Goal: Task Accomplishment & Management: Complete application form

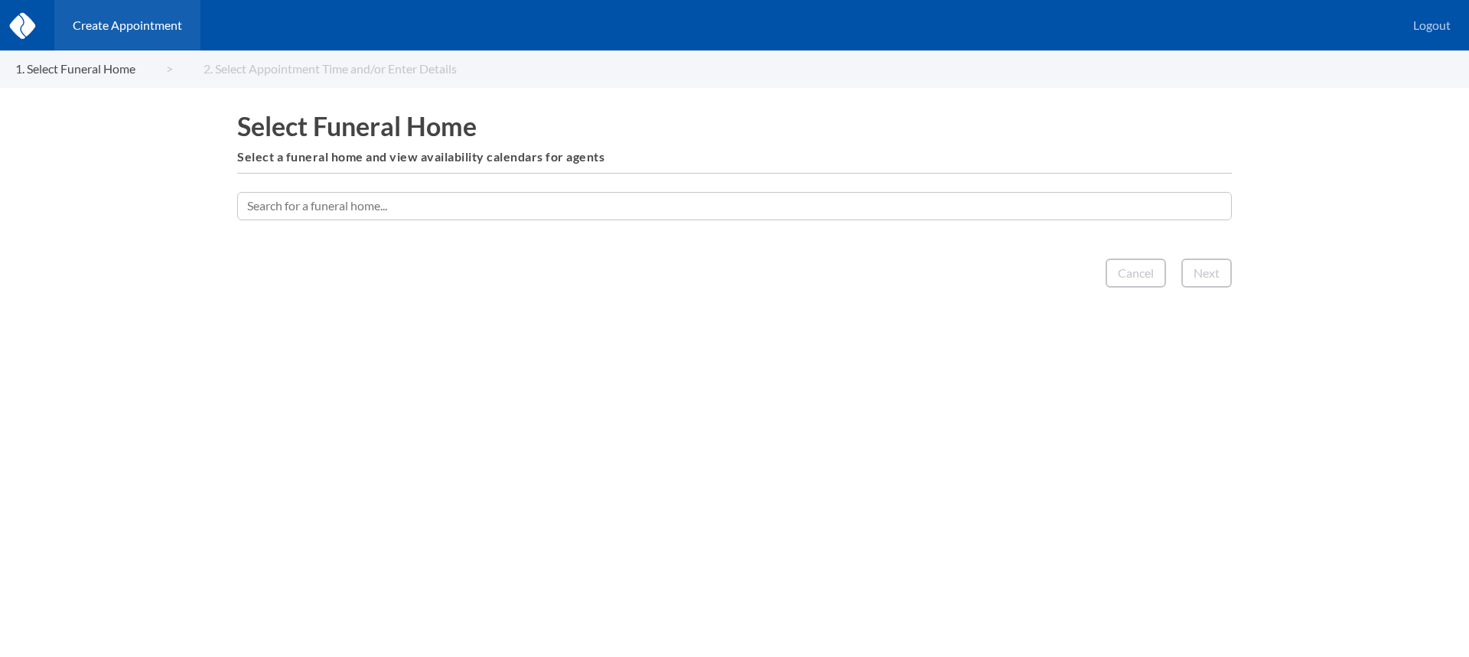
click at [619, 209] on input "text" at bounding box center [734, 206] width 995 height 28
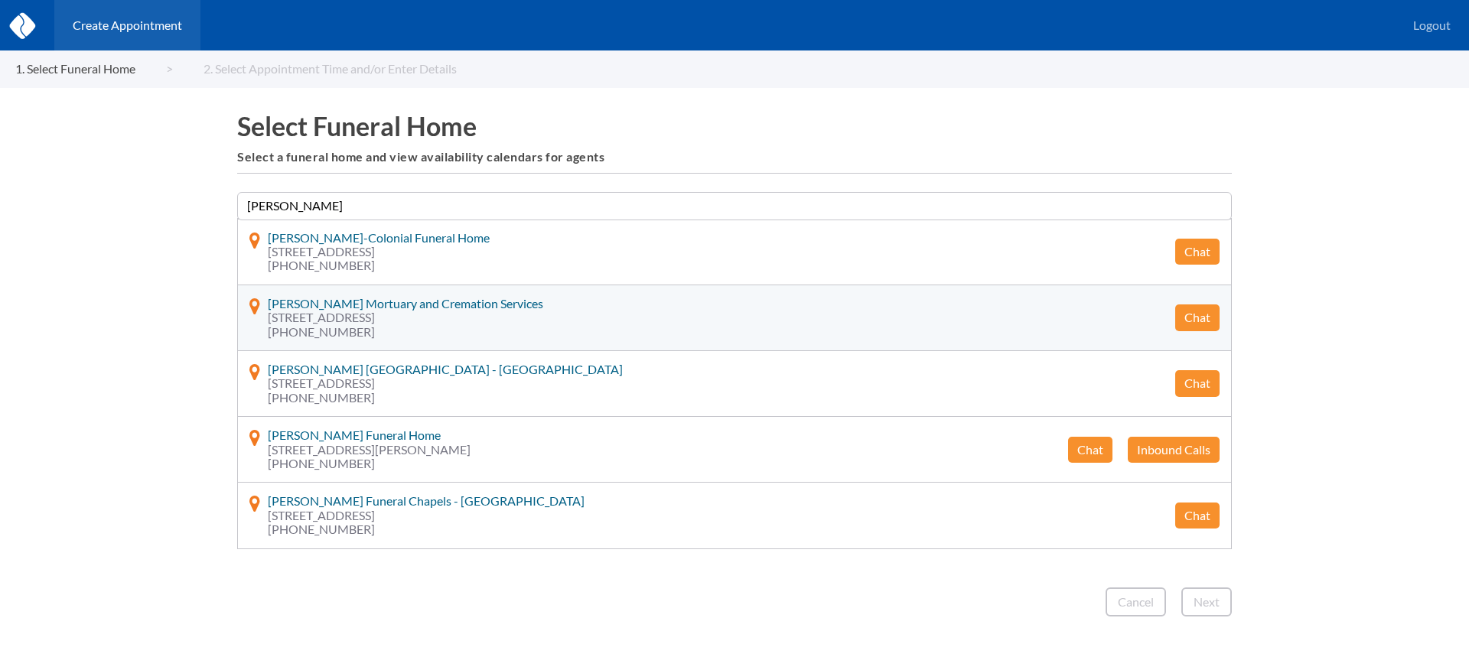
type input "[PERSON_NAME]"
click at [1199, 320] on button "Chat" at bounding box center [1197, 317] width 44 height 26
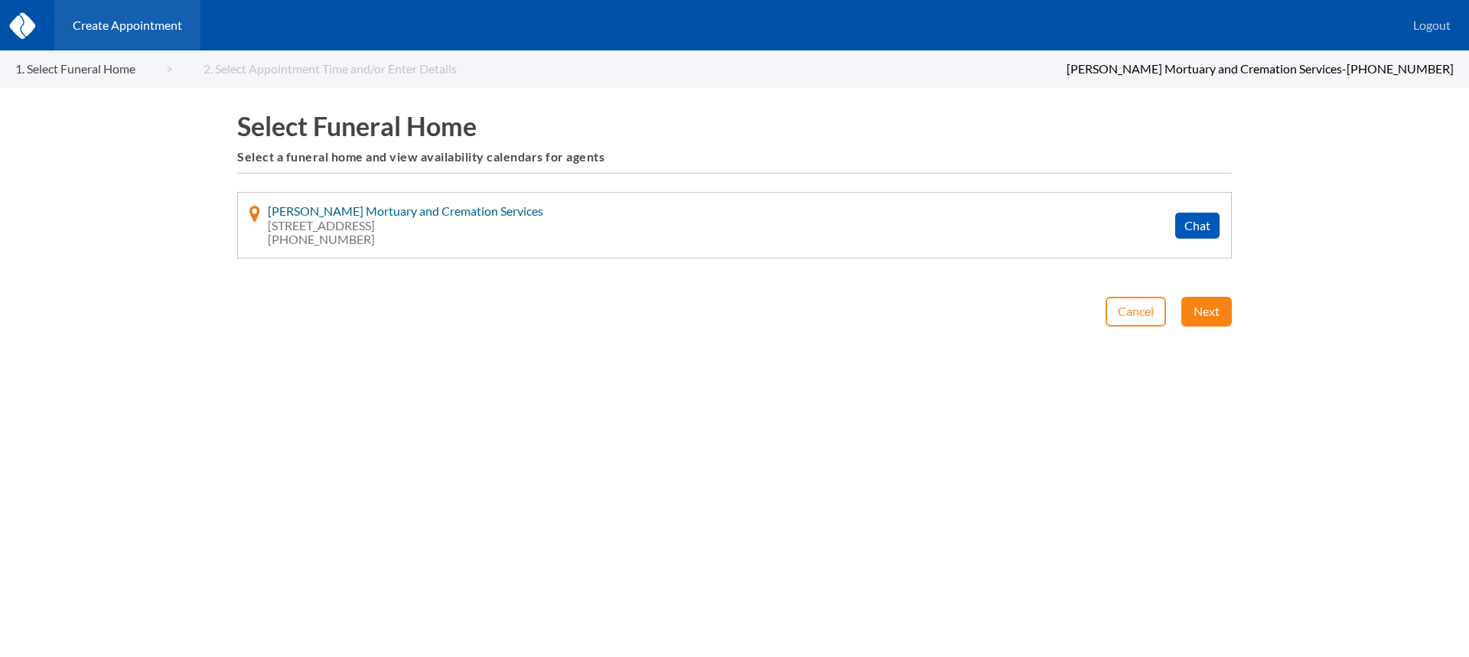
click at [1203, 313] on button "Next" at bounding box center [1206, 311] width 50 height 29
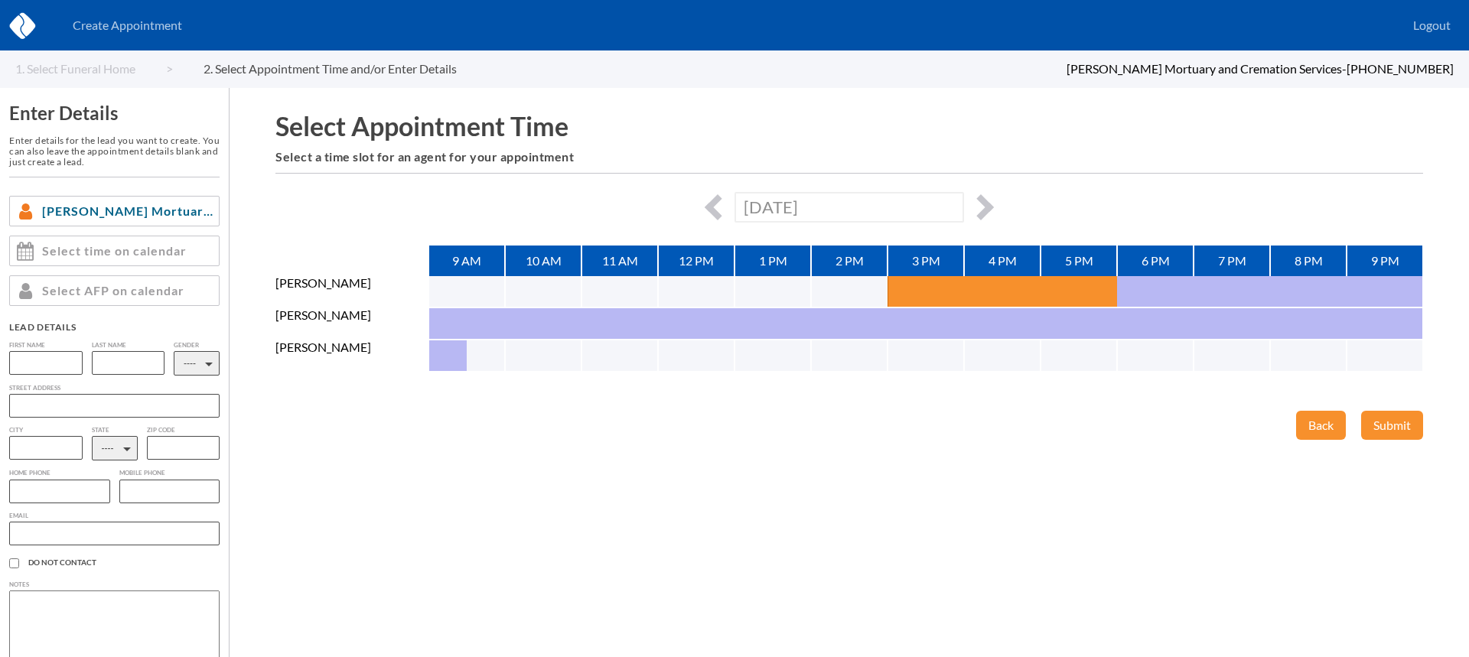
click at [984, 217] on div "[DATE]" at bounding box center [849, 207] width 1148 height 30
click at [982, 210] on button "button" at bounding box center [981, 207] width 26 height 26
type input "[DATE]"
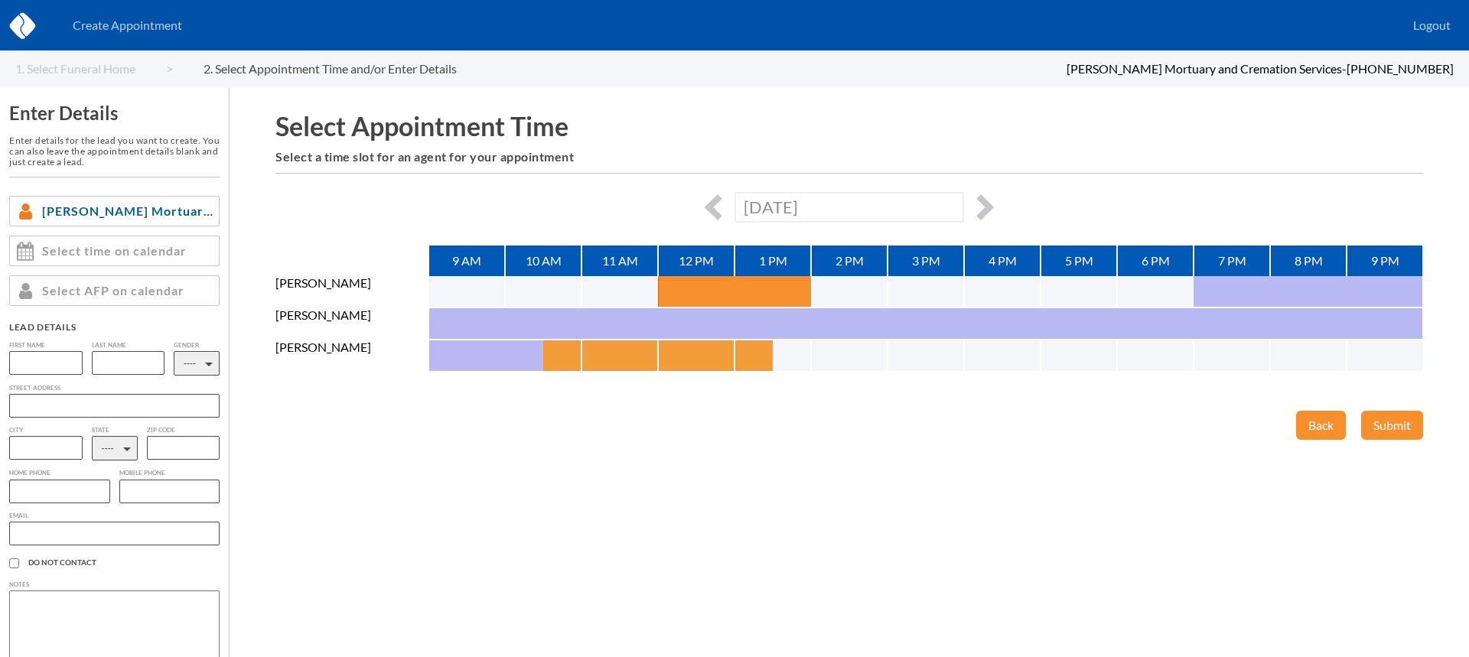
click at [568, 357] on button "button" at bounding box center [562, 355] width 38 height 31
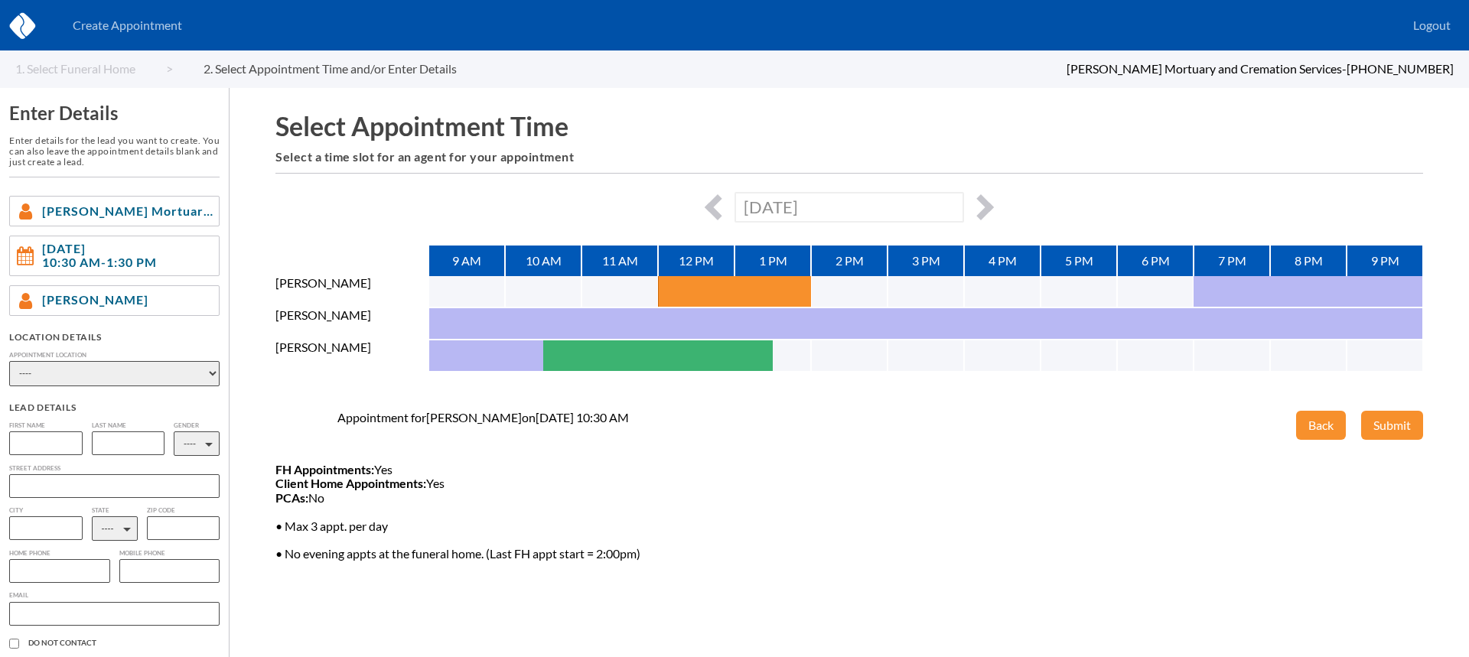
click at [89, 379] on select "---- Phone Consultation [PERSON_NAME] Mortuary - [GEOGRAPHIC_DATA] Myers Mortua…" at bounding box center [114, 373] width 210 height 25
select select "496432b0-3275-4faa-ba1e-8de6067e7589"
click at [9, 361] on select "---- Phone Consultation [PERSON_NAME] Mortuary - [GEOGRAPHIC_DATA] Myers Mortua…" at bounding box center [114, 373] width 210 height 25
click at [47, 445] on input "text" at bounding box center [45, 443] width 73 height 24
type input "[PERSON_NAME]"
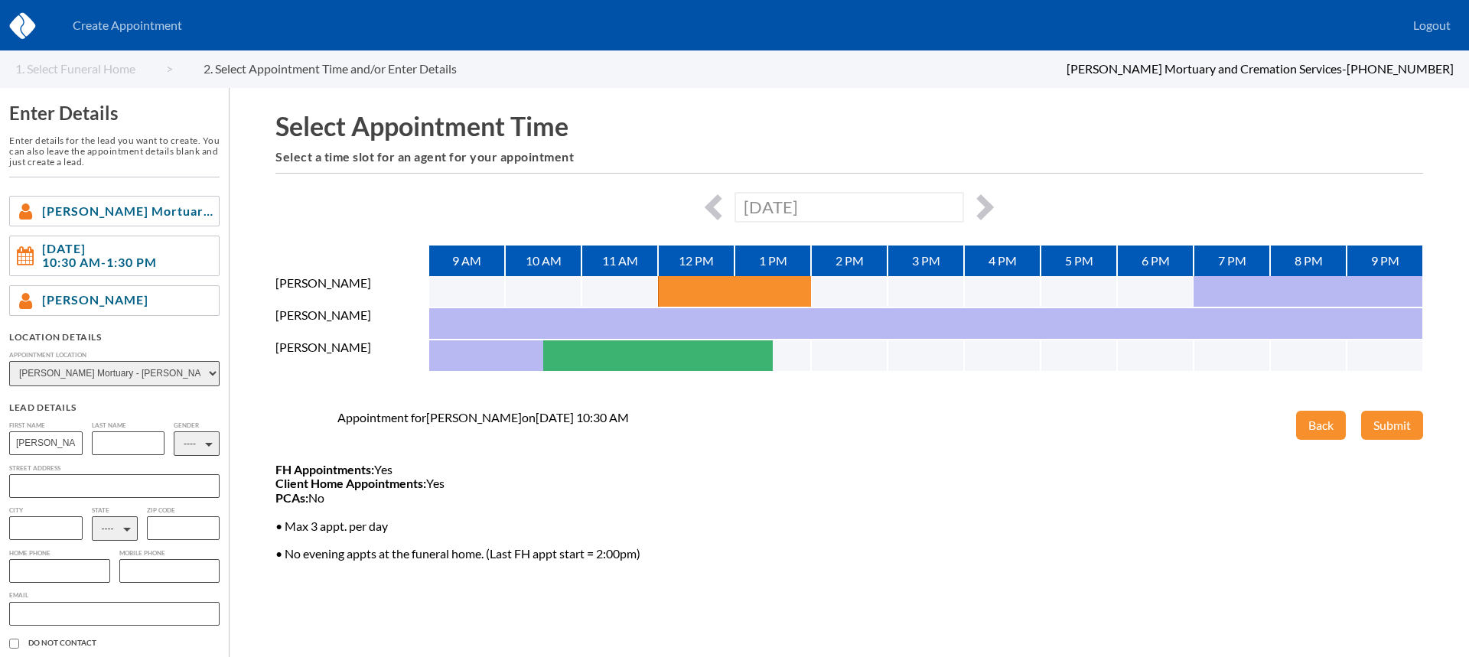
click at [120, 442] on input "text" at bounding box center [128, 443] width 73 height 24
type input "[PERSON_NAME]"
click at [188, 448] on select "---- M F" at bounding box center [197, 443] width 46 height 24
select select "2"
click at [174, 431] on select "---- M F" at bounding box center [197, 443] width 46 height 24
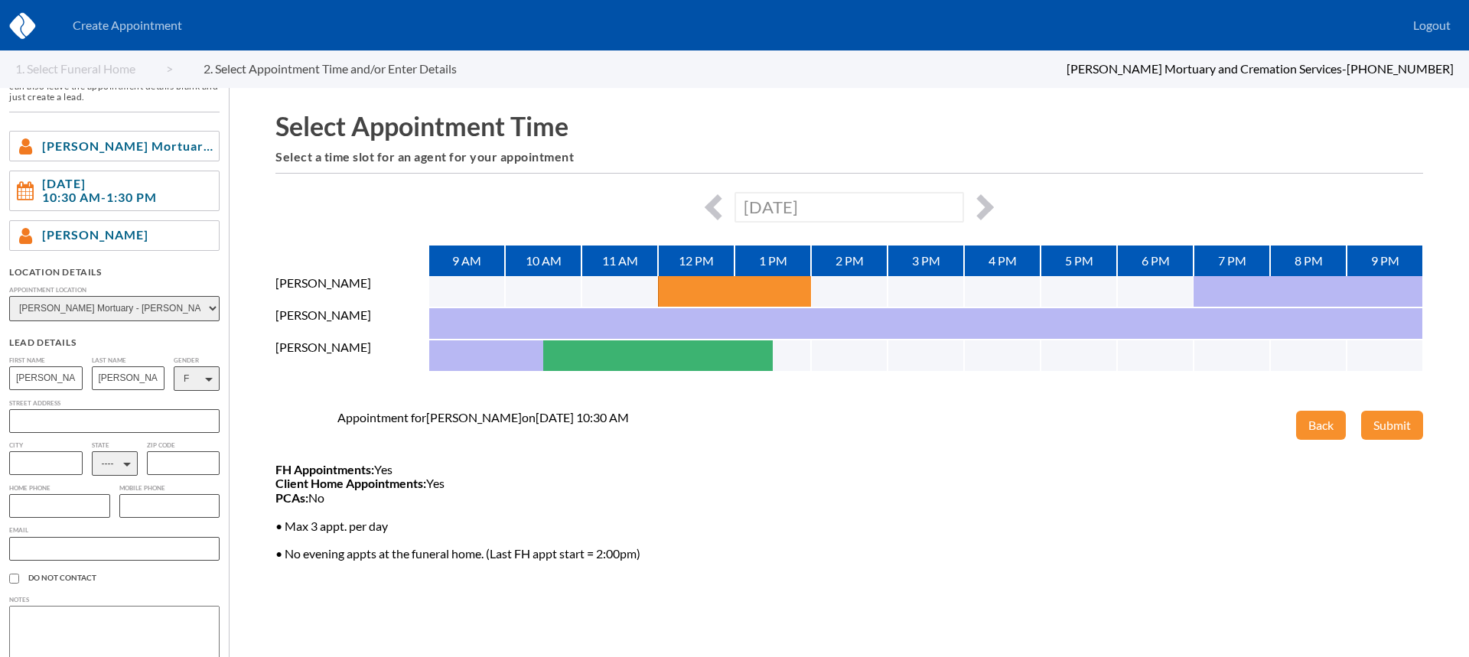
scroll to position [136, 0]
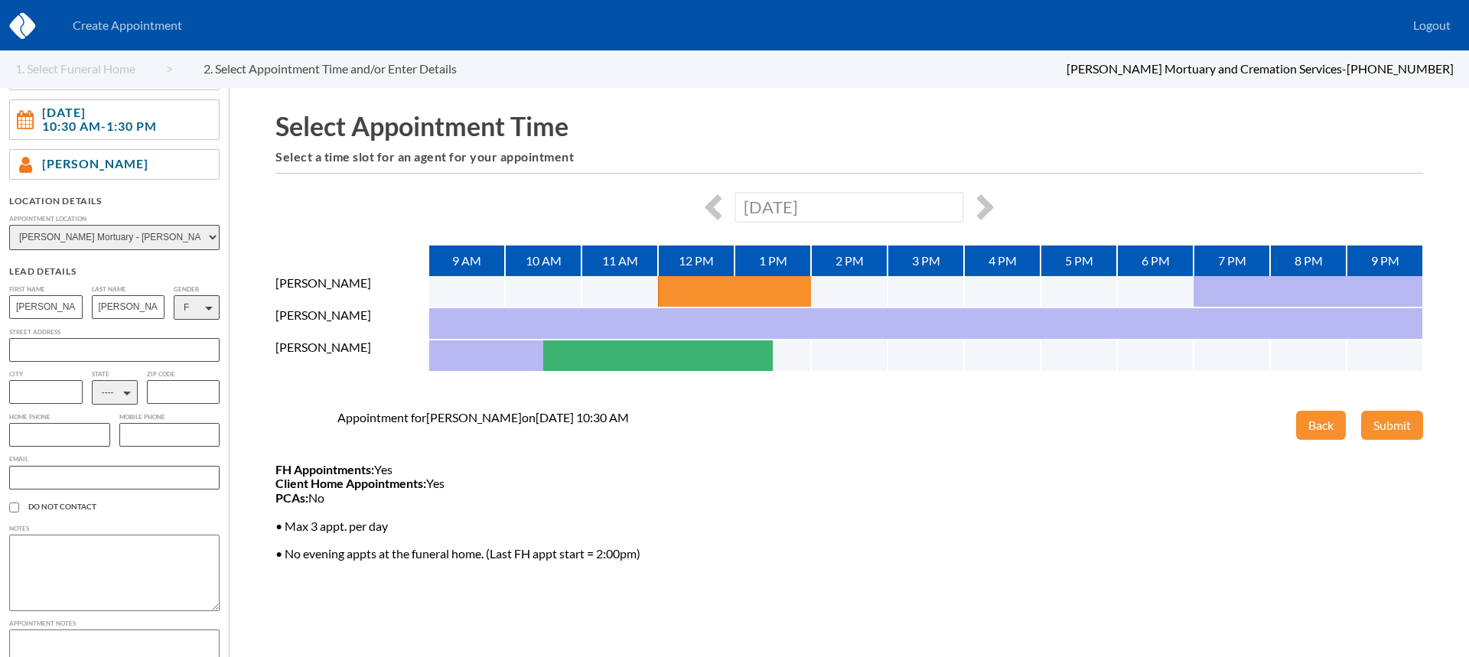
click at [119, 390] on select "---- AL AK AZ AR CA CO [GEOGRAPHIC_DATA] DE DC [GEOGRAPHIC_DATA] [GEOGRAPHIC_DA…" at bounding box center [115, 392] width 46 height 24
select select "UT"
click at [92, 383] on select "---- AL AK AZ AR CA CO [GEOGRAPHIC_DATA] DE DC [GEOGRAPHIC_DATA] [GEOGRAPHIC_DA…" at bounding box center [115, 392] width 46 height 24
click at [76, 438] on input "text" at bounding box center [59, 435] width 101 height 24
paste input "[PHONE_NUMBER]"
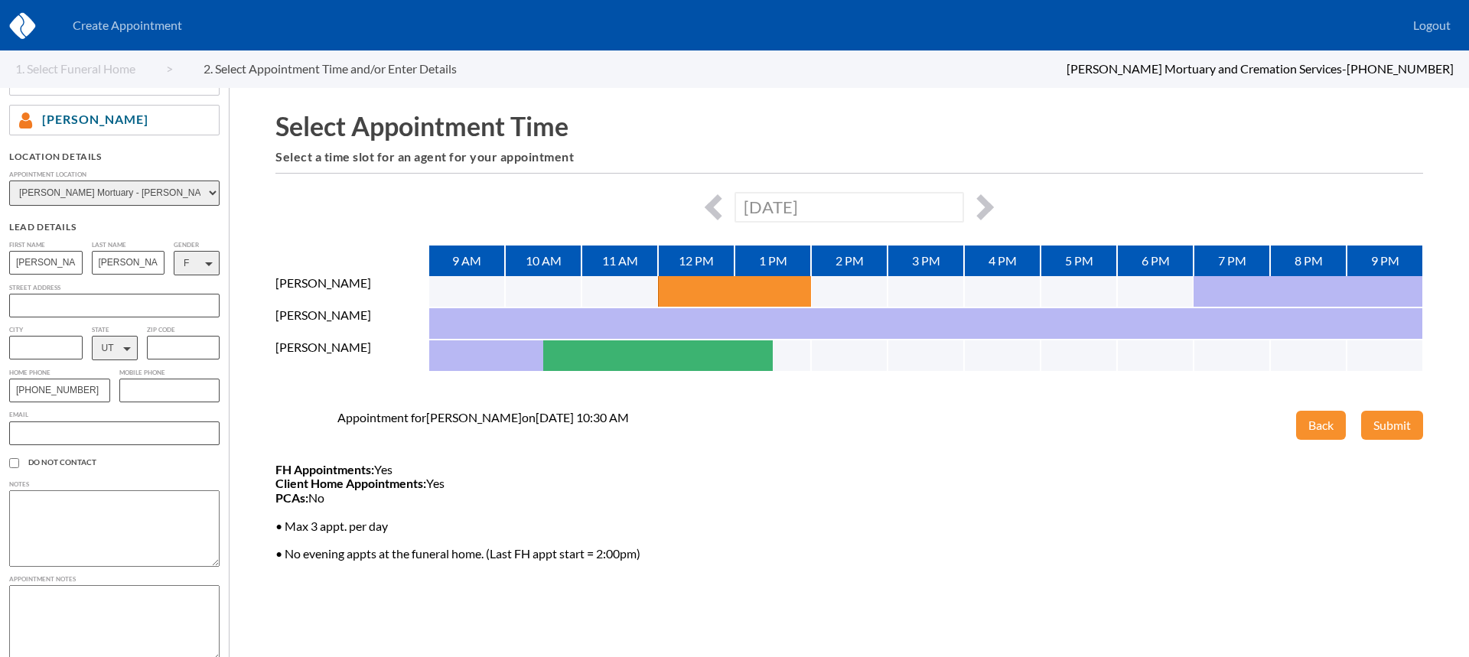
scroll to position [188, 0]
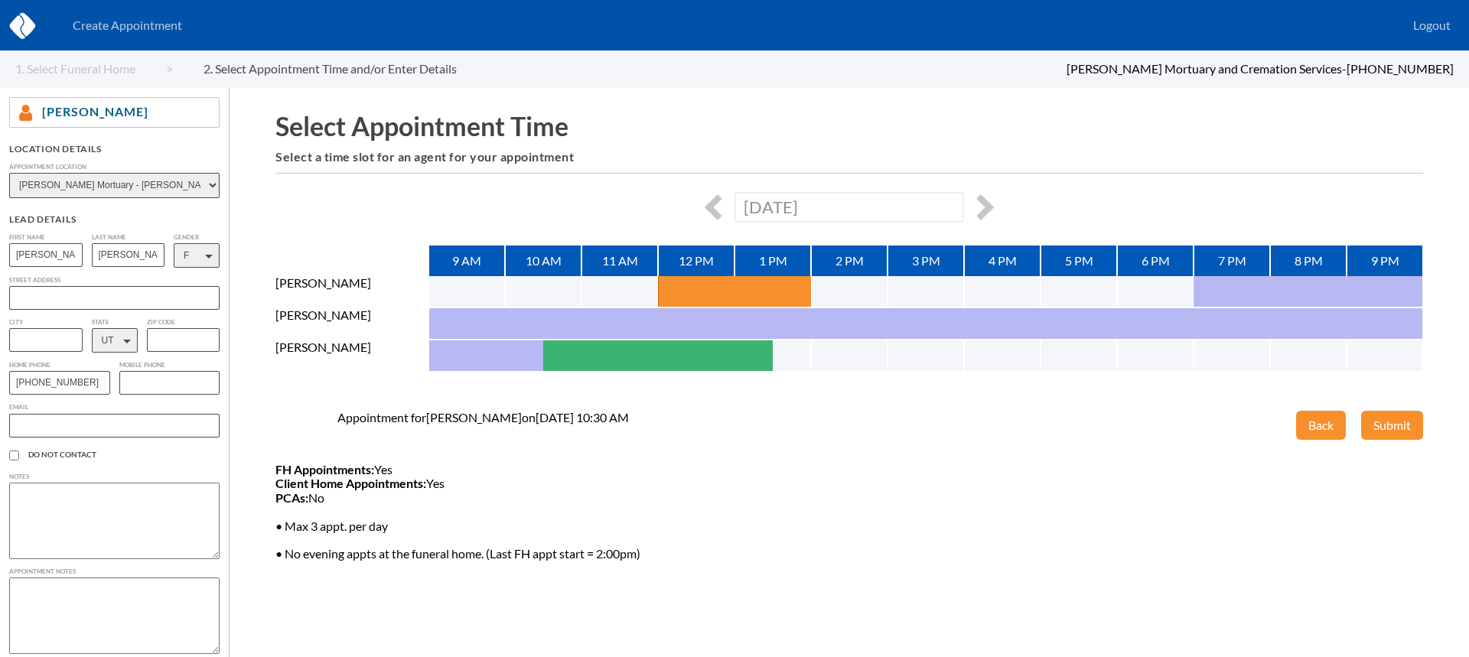
type input "[PHONE_NUMBER]"
click at [83, 608] on textarea at bounding box center [114, 616] width 210 height 77
type textarea "She is curious about cremation preplanning and OAP if she were to pass on vacat…"
click at [61, 424] on input "text" at bounding box center [114, 426] width 210 height 24
paste input "[EMAIL_ADDRESS][DOMAIN_NAME]"
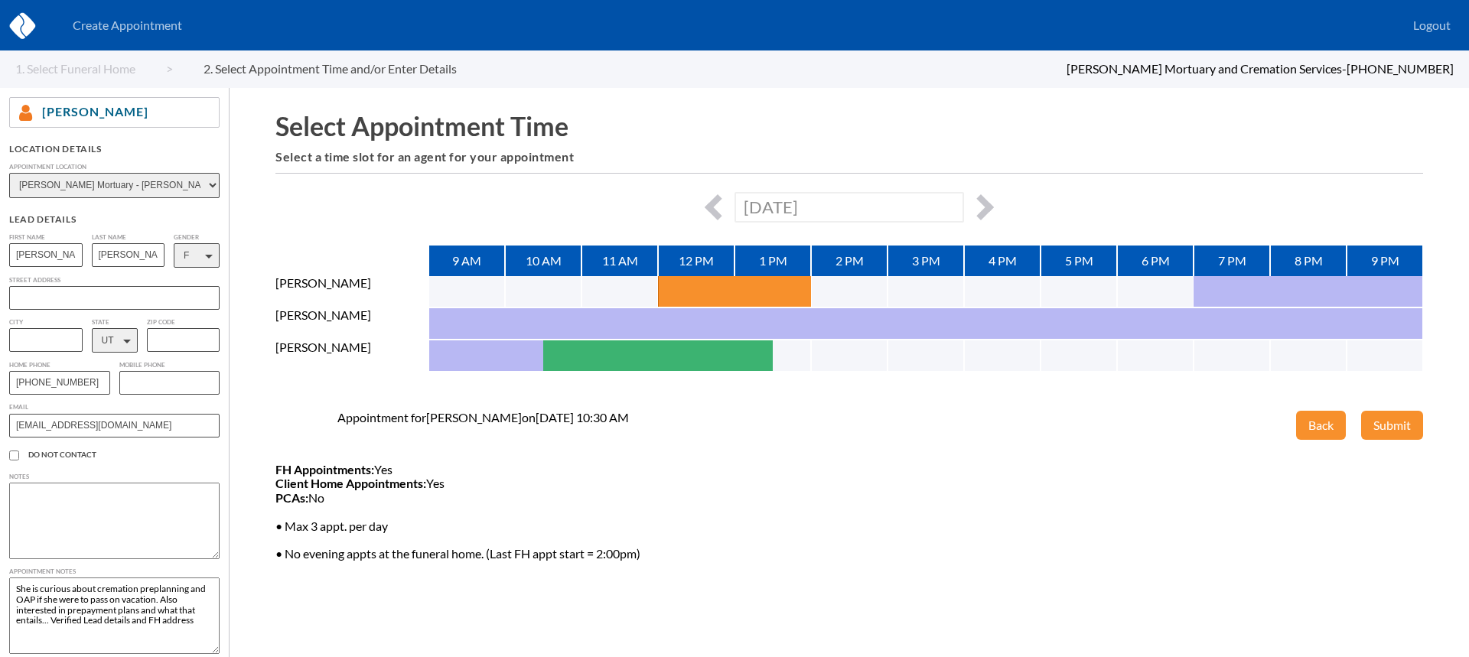
type input "[EMAIL_ADDRESS][DOMAIN_NAME]"
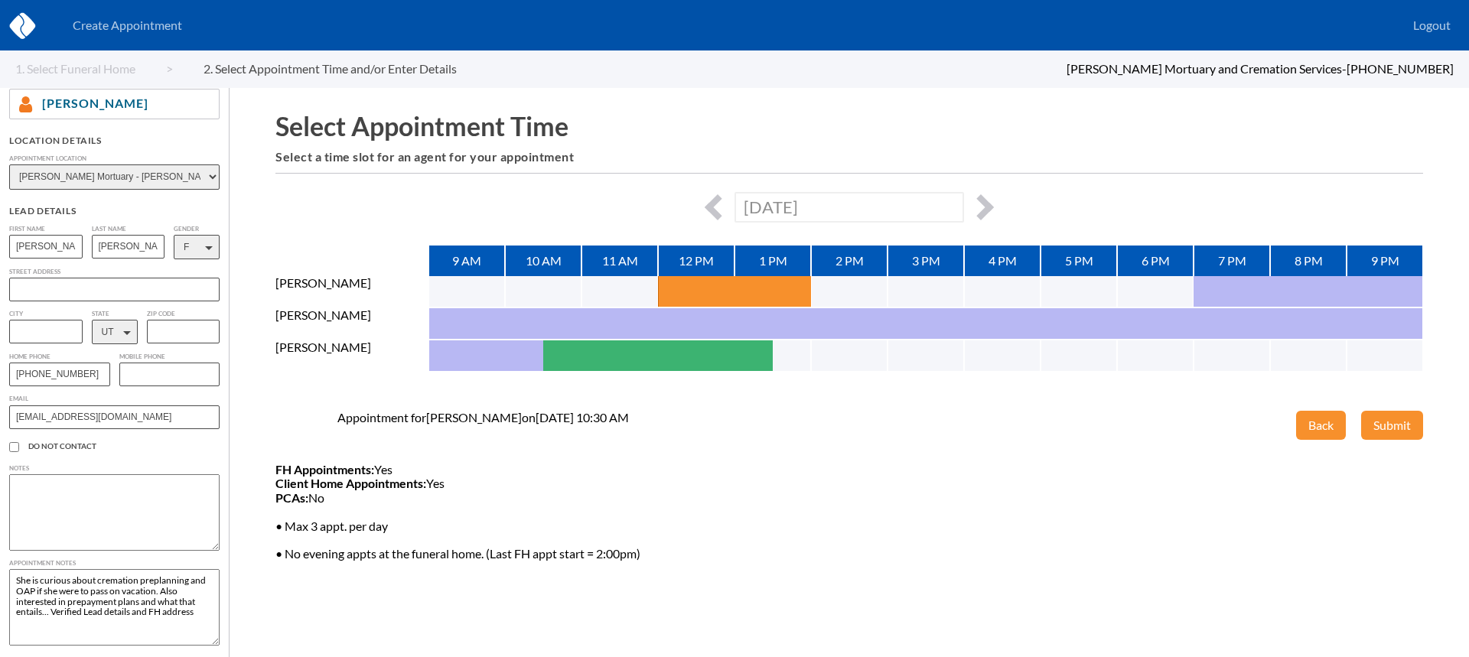
scroll to position [204, 0]
click at [203, 612] on textarea "She is curious about cremation preplanning and OAP if she were to pass on vacat…" at bounding box center [114, 604] width 210 height 77
type textarea "She is curious about cremation preplanning and OAP if she were to pass on vacat…"
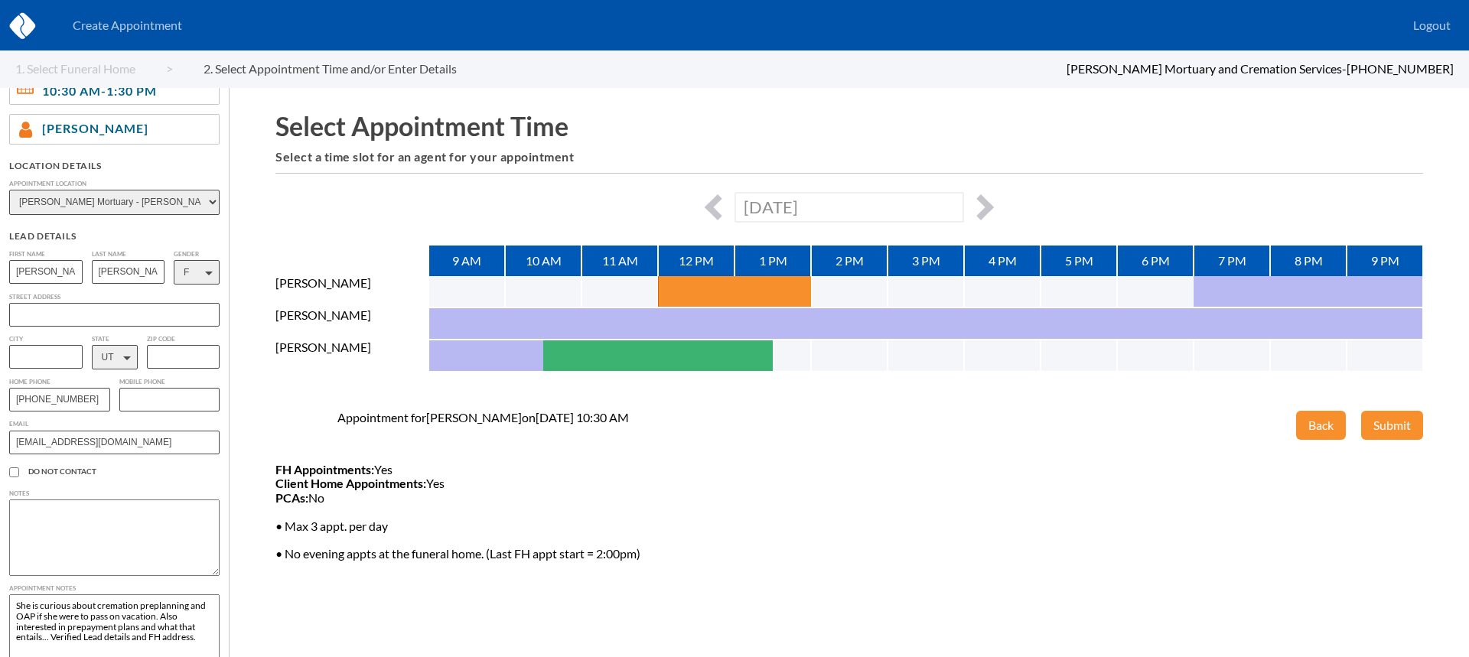
scroll to position [166, 0]
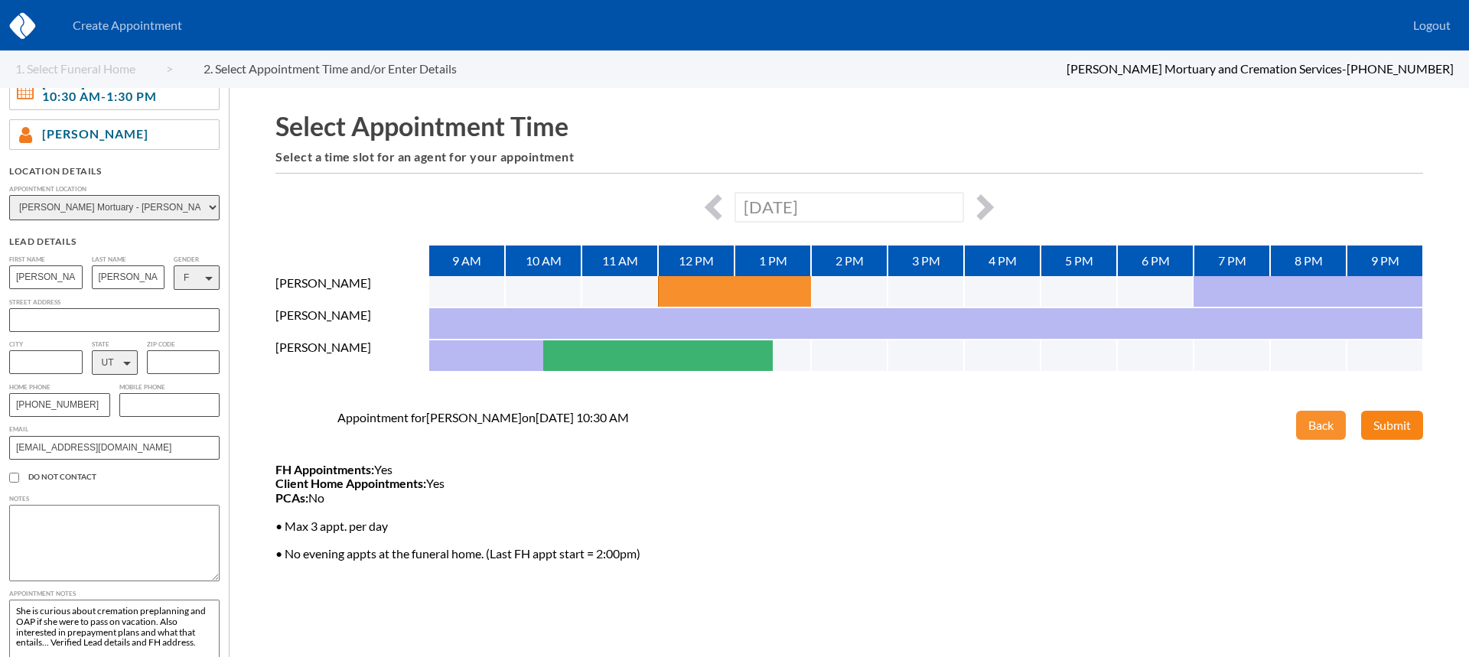
click at [1397, 431] on button "Submit" at bounding box center [1392, 425] width 62 height 29
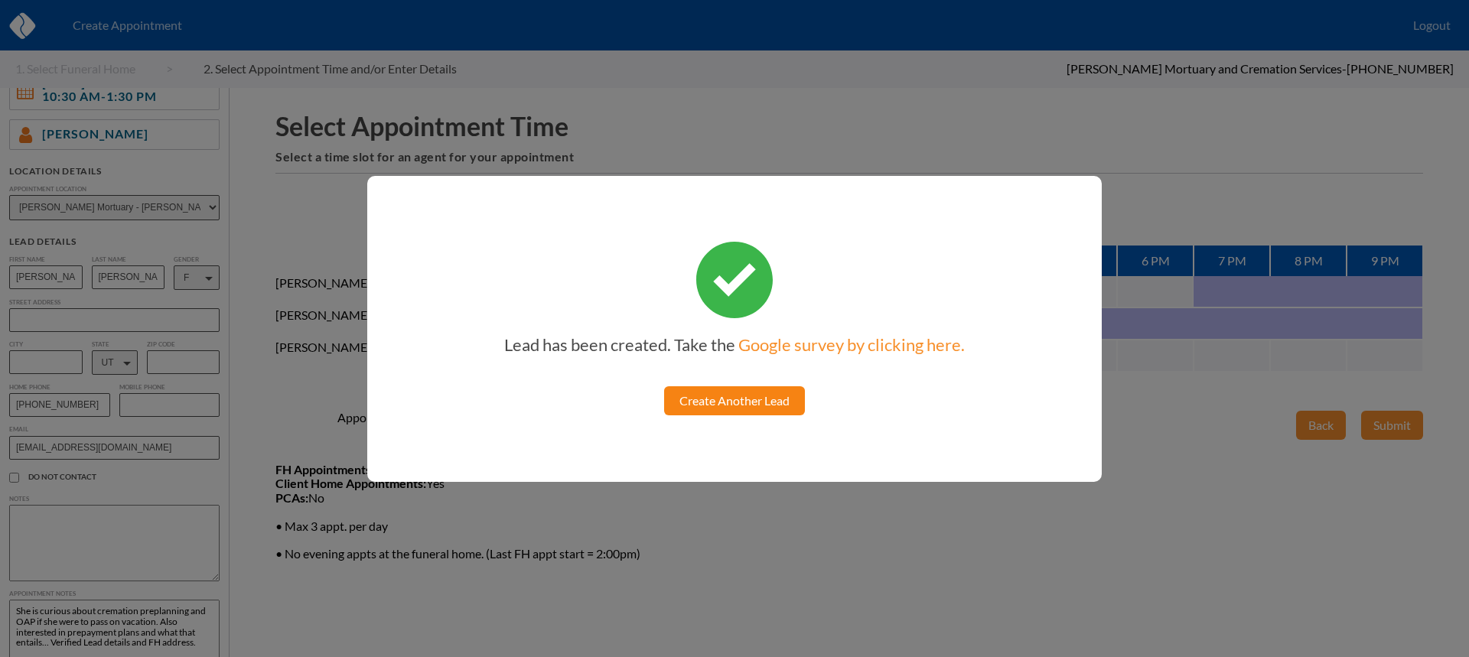
click at [733, 397] on link "Create Another Lead" at bounding box center [734, 400] width 141 height 29
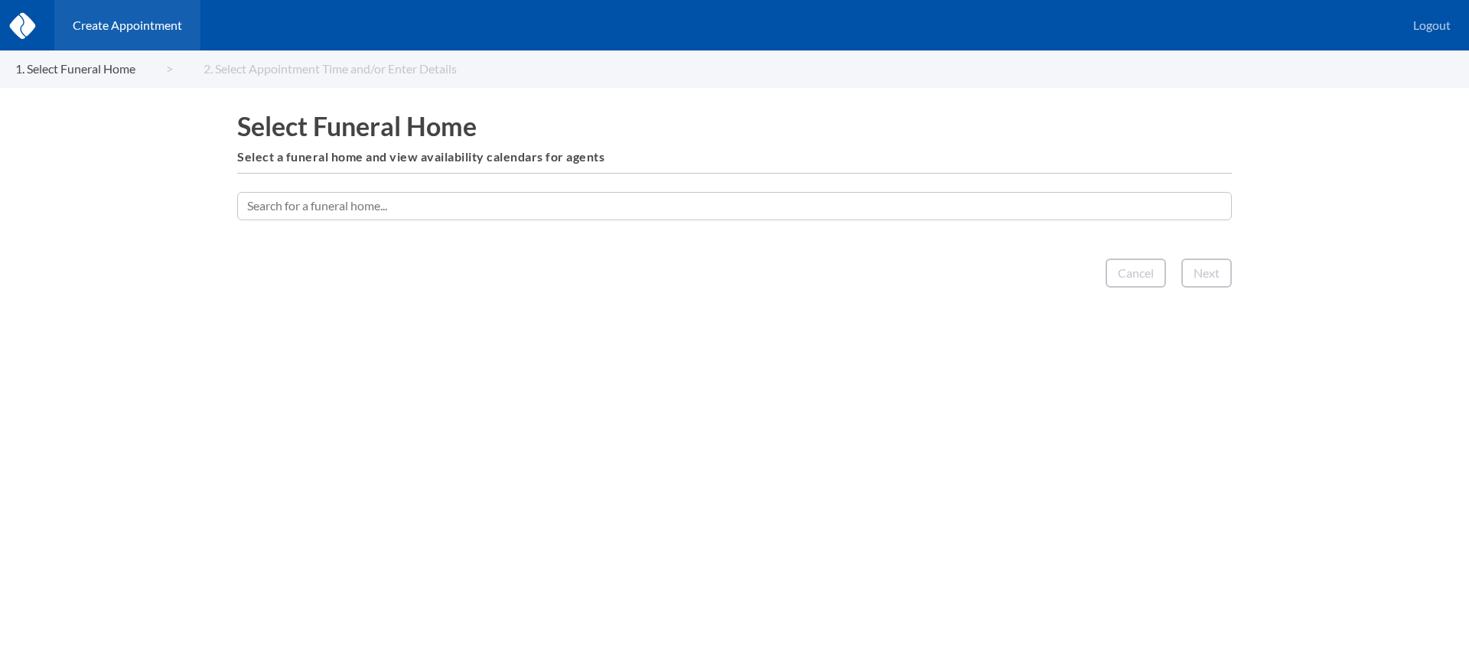
click at [676, 210] on input "text" at bounding box center [734, 206] width 995 height 28
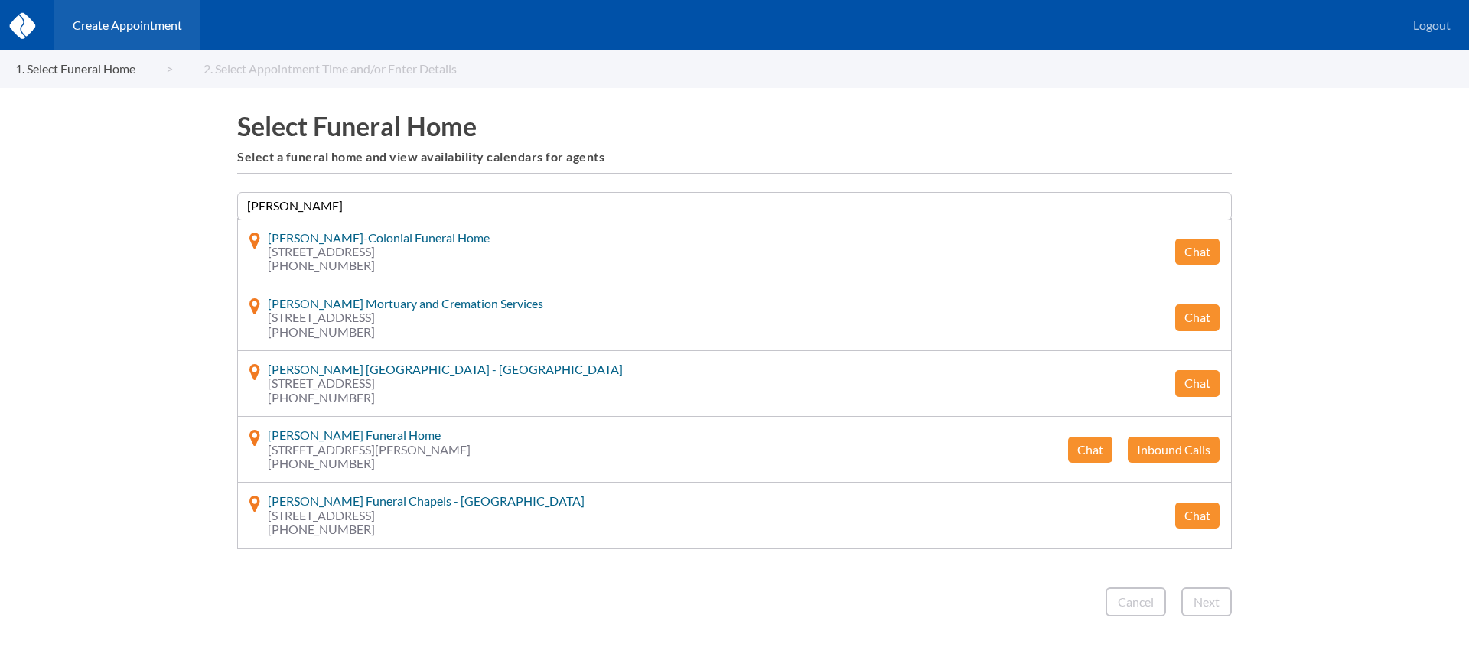
type input "myers"
click at [1185, 315] on button "Chat" at bounding box center [1197, 317] width 44 height 26
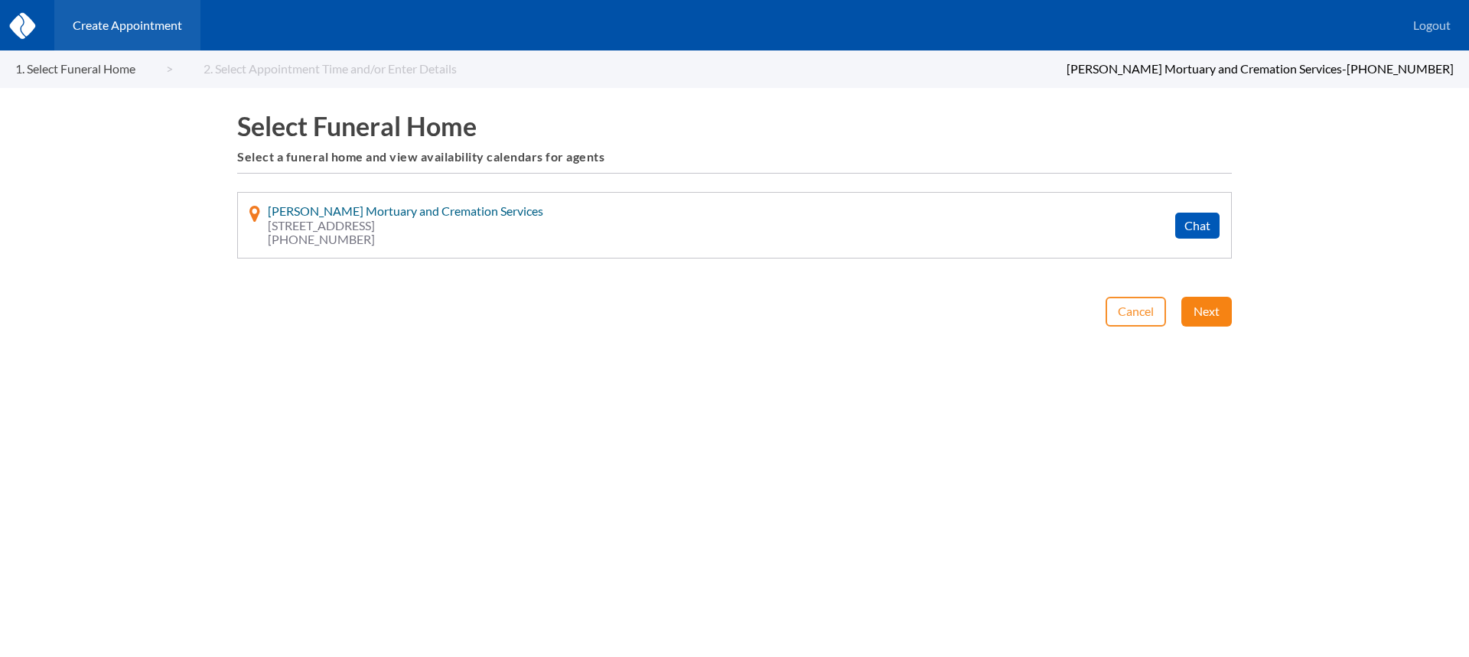
click at [1198, 308] on button "Next" at bounding box center [1206, 311] width 50 height 29
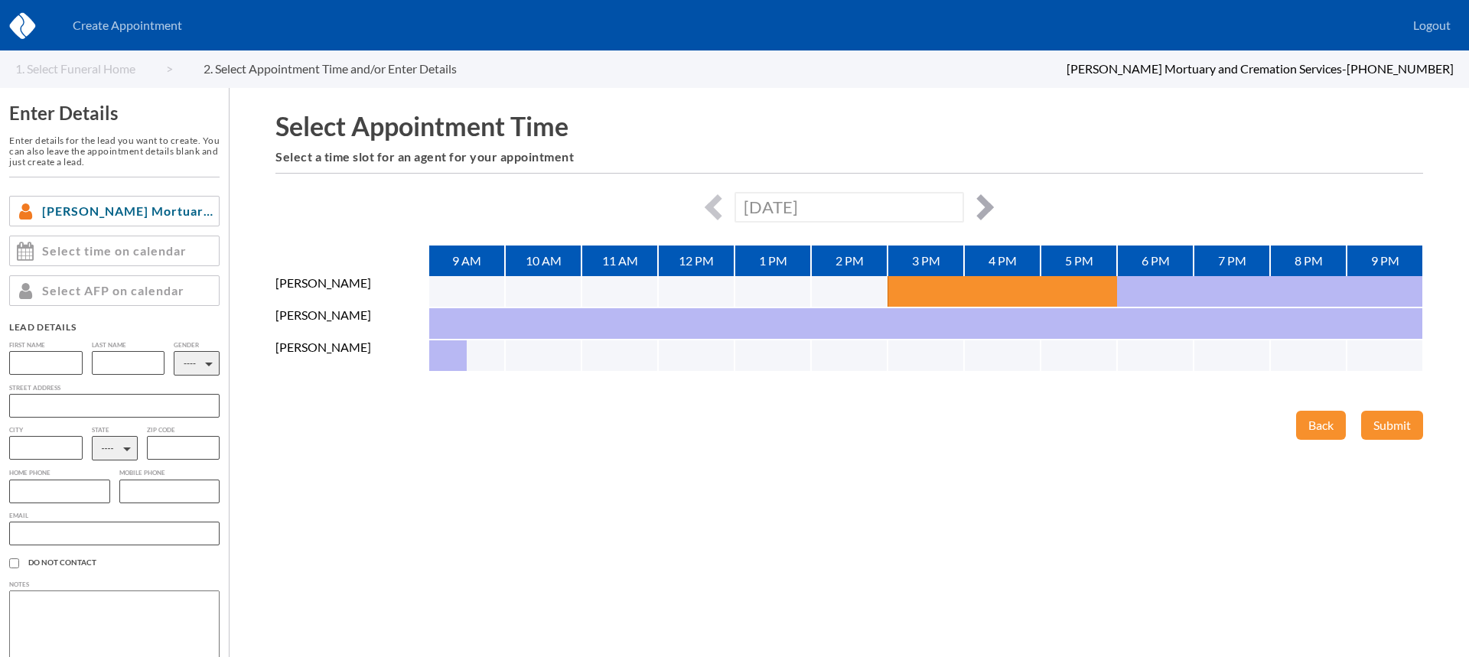
click at [980, 199] on button "button" at bounding box center [981, 207] width 26 height 26
type input "[DATE]"
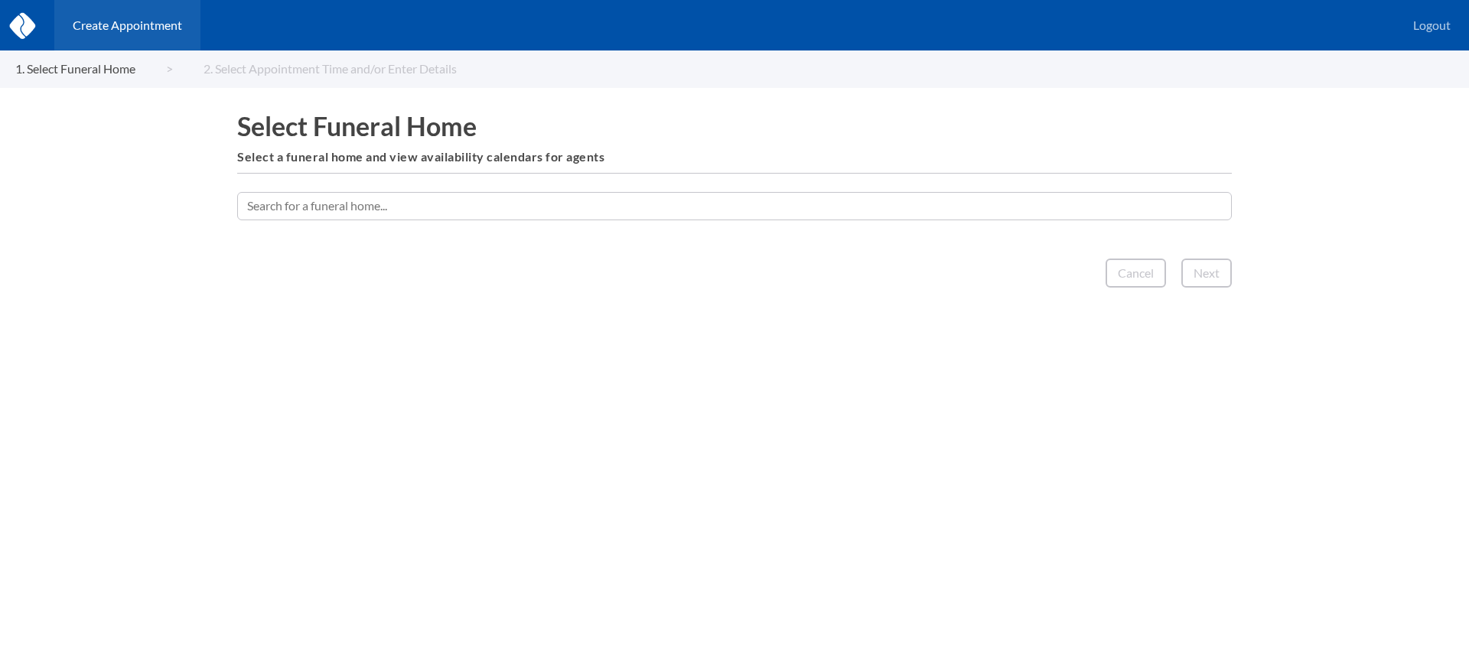
click at [1018, 203] on input "text" at bounding box center [734, 206] width 995 height 28
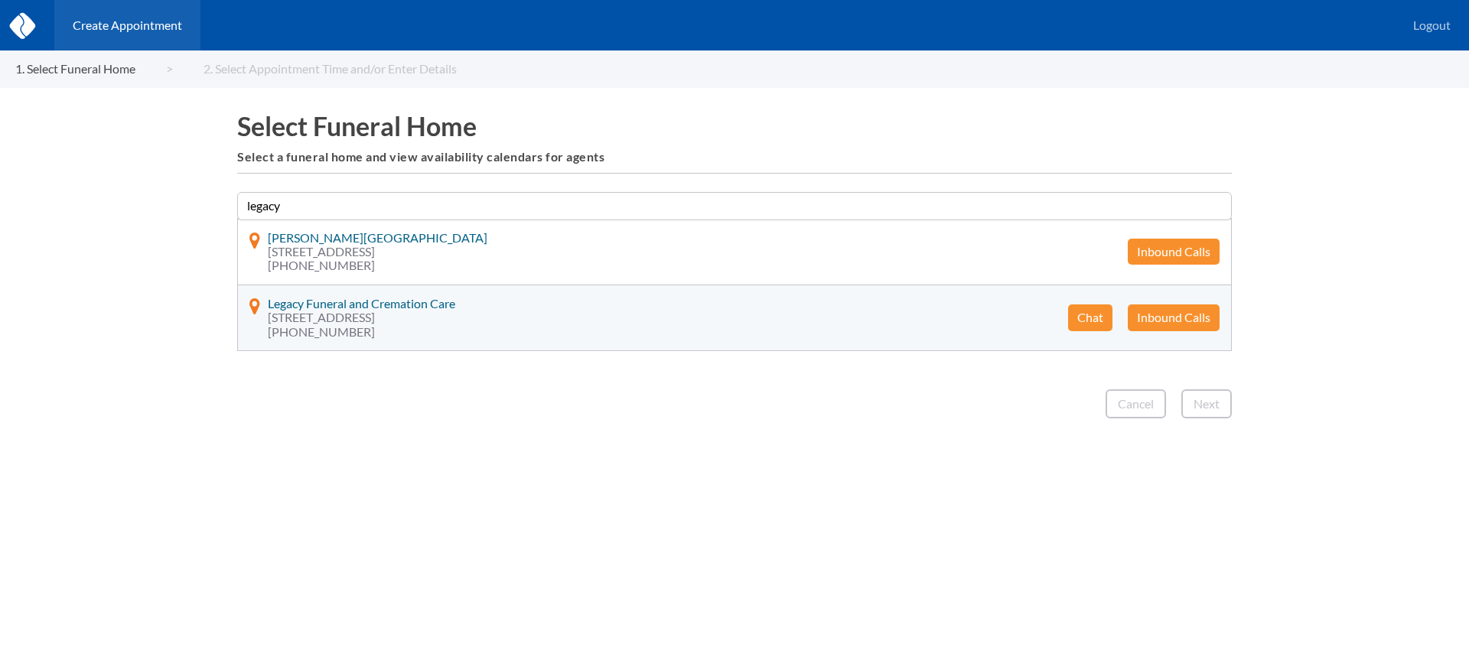
type input "legacy"
click at [1085, 315] on button "Chat" at bounding box center [1090, 317] width 44 height 26
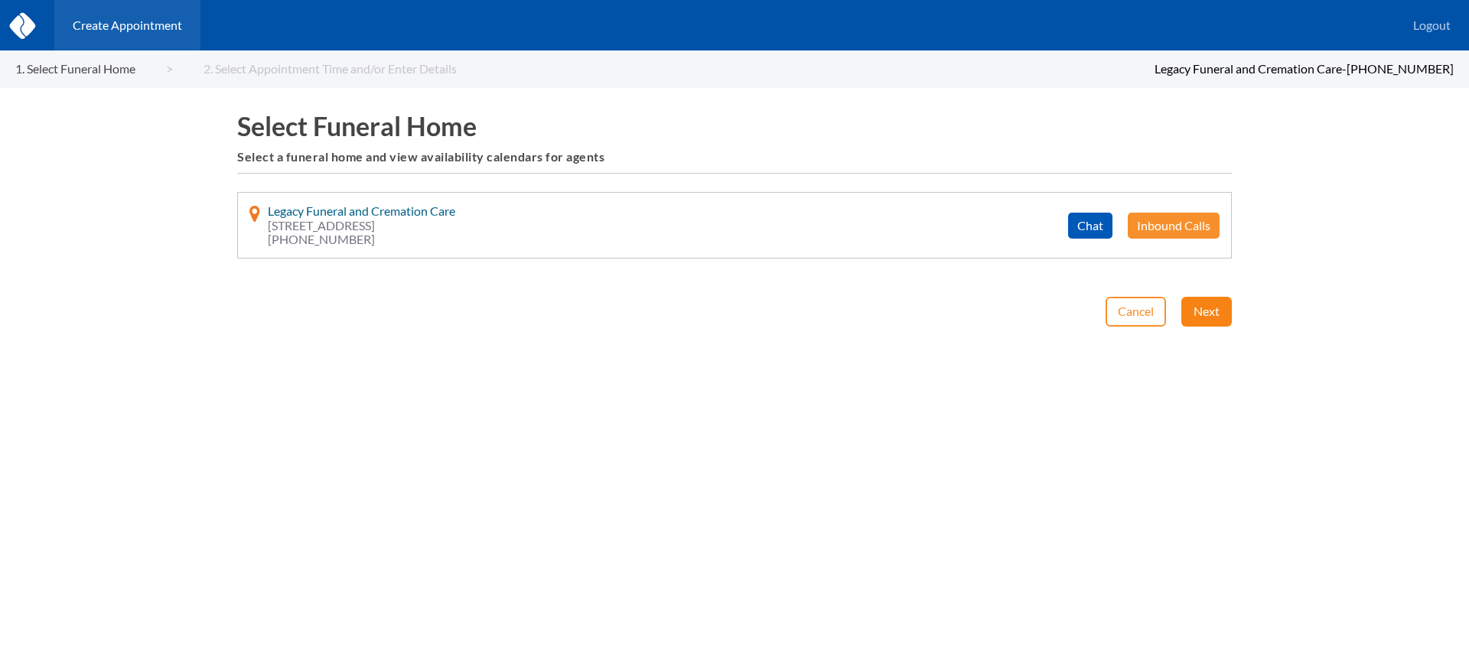
click at [1216, 313] on button "Next" at bounding box center [1206, 311] width 50 height 29
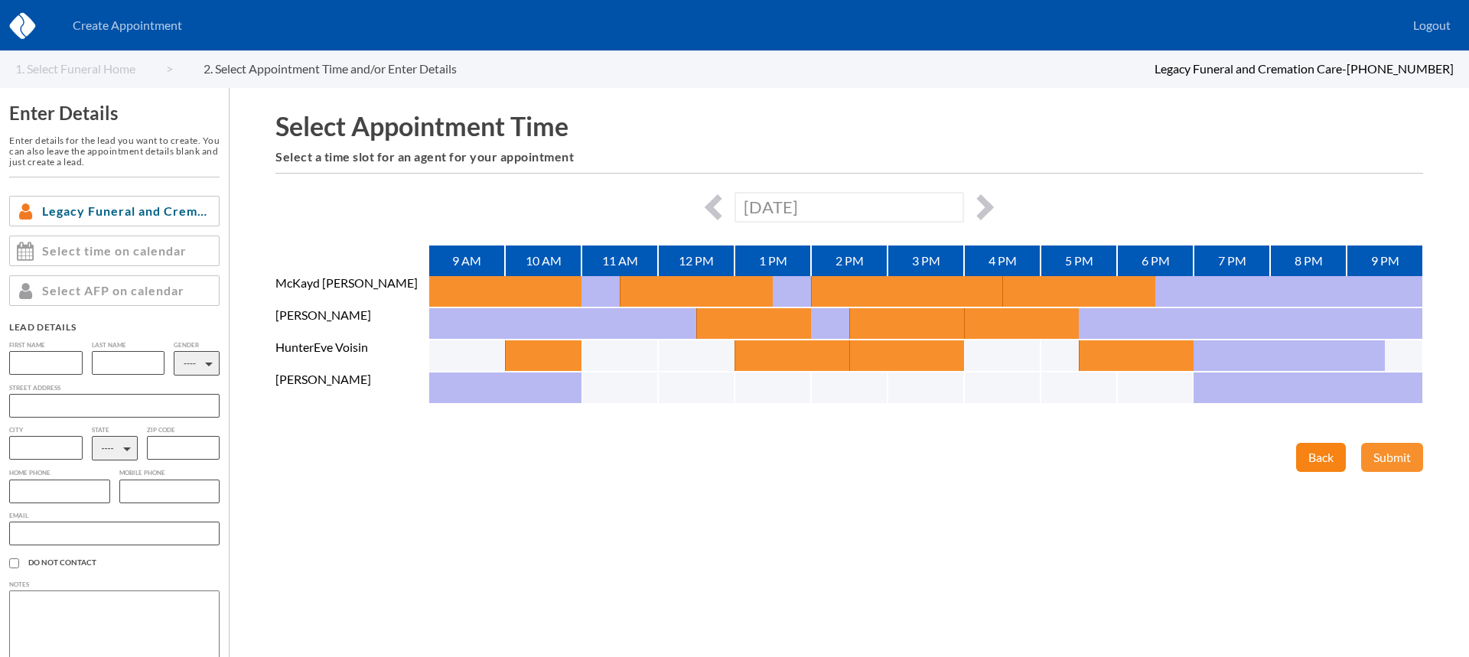
click at [1336, 450] on button "Back" at bounding box center [1321, 457] width 50 height 29
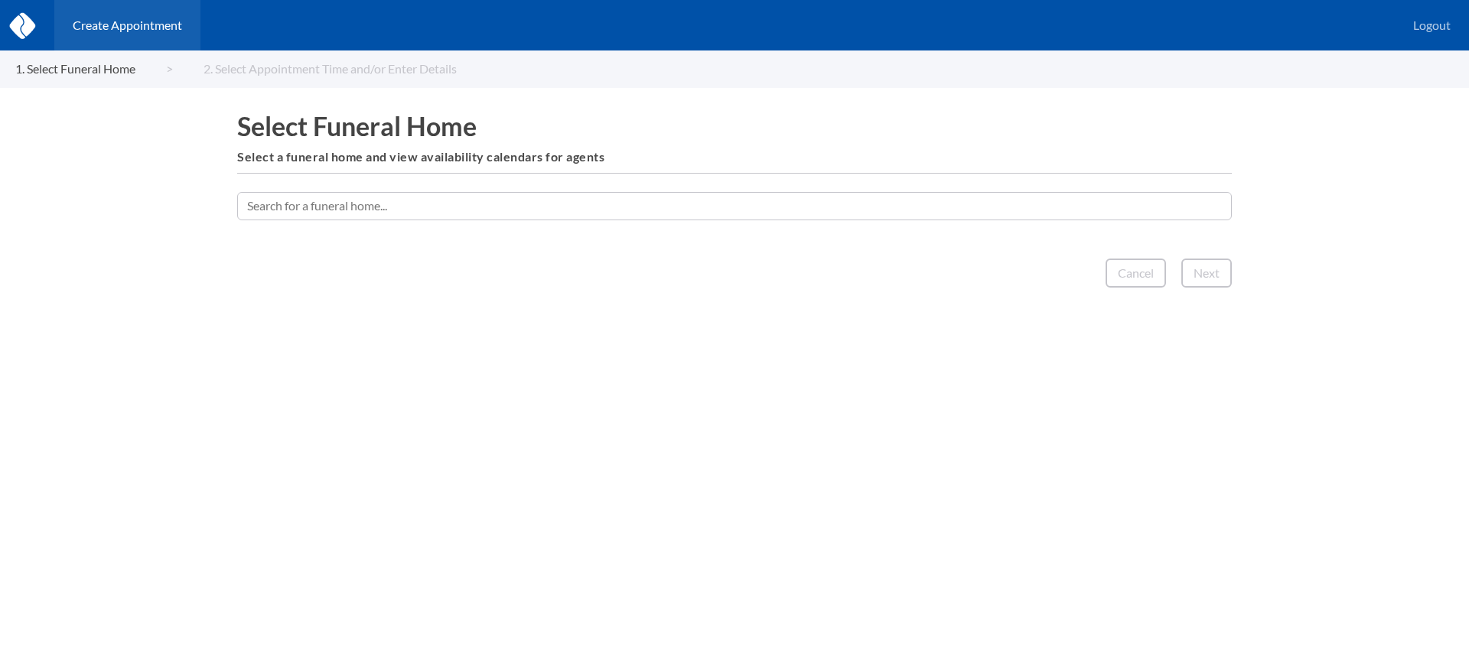
click at [784, 205] on input "text" at bounding box center [734, 206] width 995 height 28
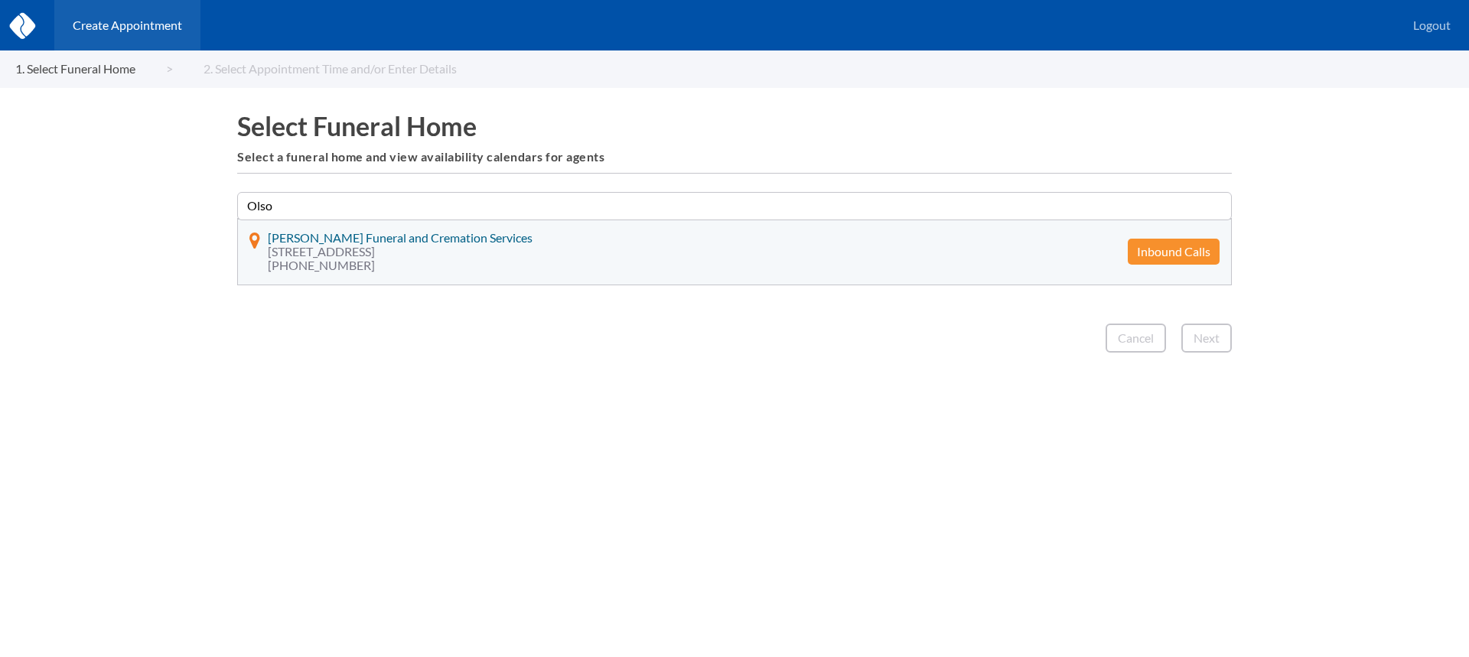
type input "Olso"
click at [1177, 253] on button "Inbound Calls" at bounding box center [1174, 252] width 92 height 26
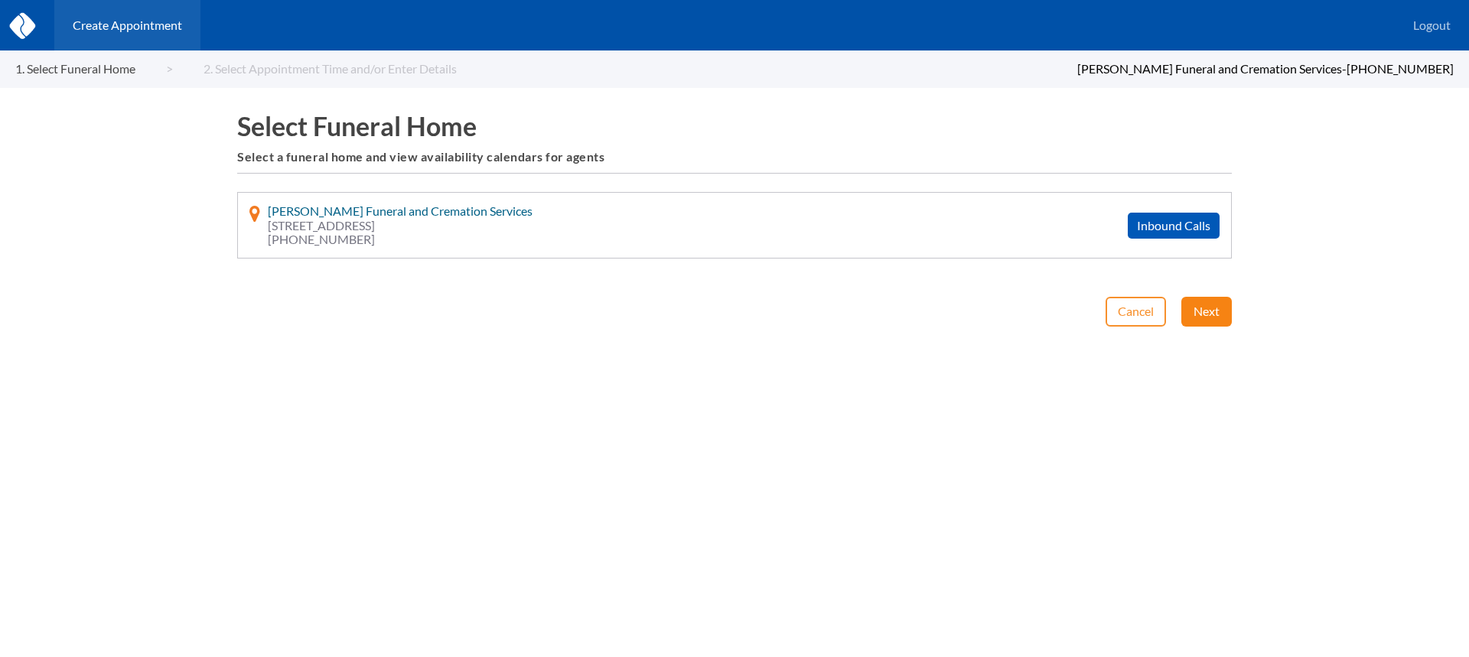
click at [1208, 309] on button "Next" at bounding box center [1206, 311] width 50 height 29
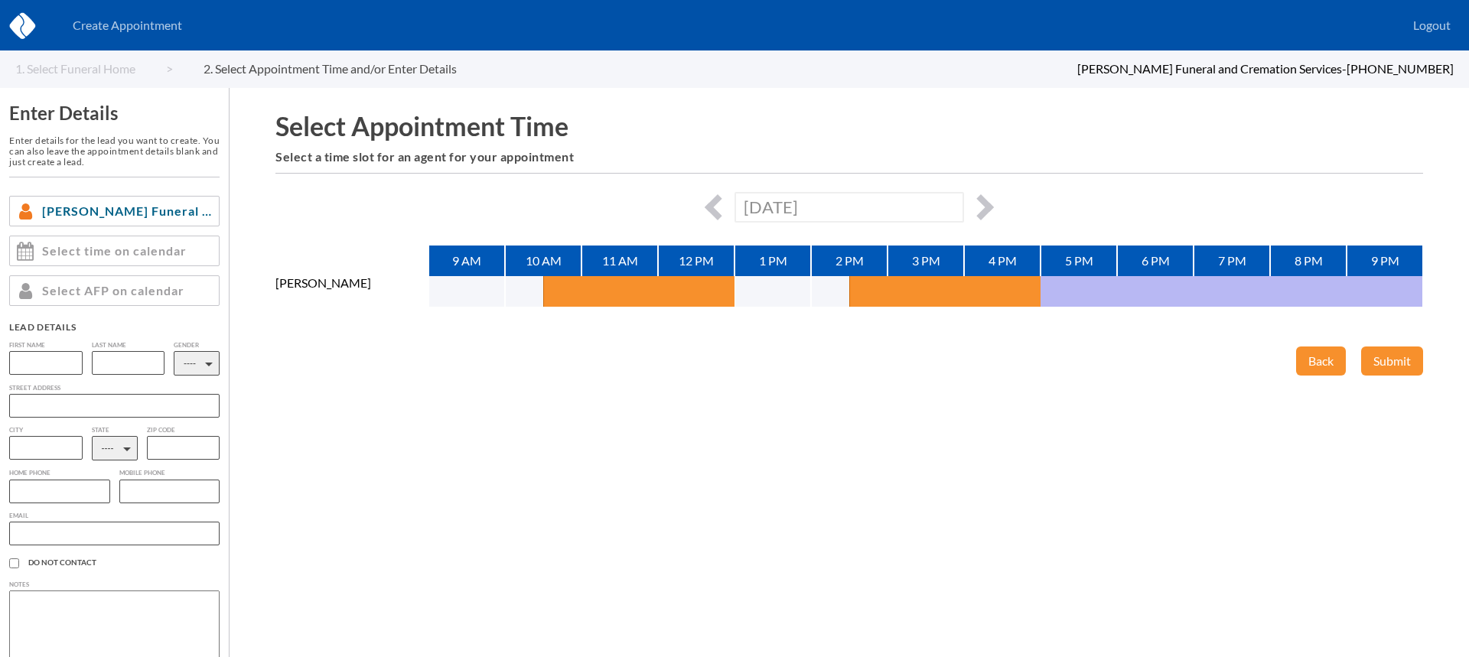
click at [990, 201] on div "[DATE]" at bounding box center [849, 207] width 1148 height 30
click at [983, 203] on button "button" at bounding box center [981, 207] width 26 height 26
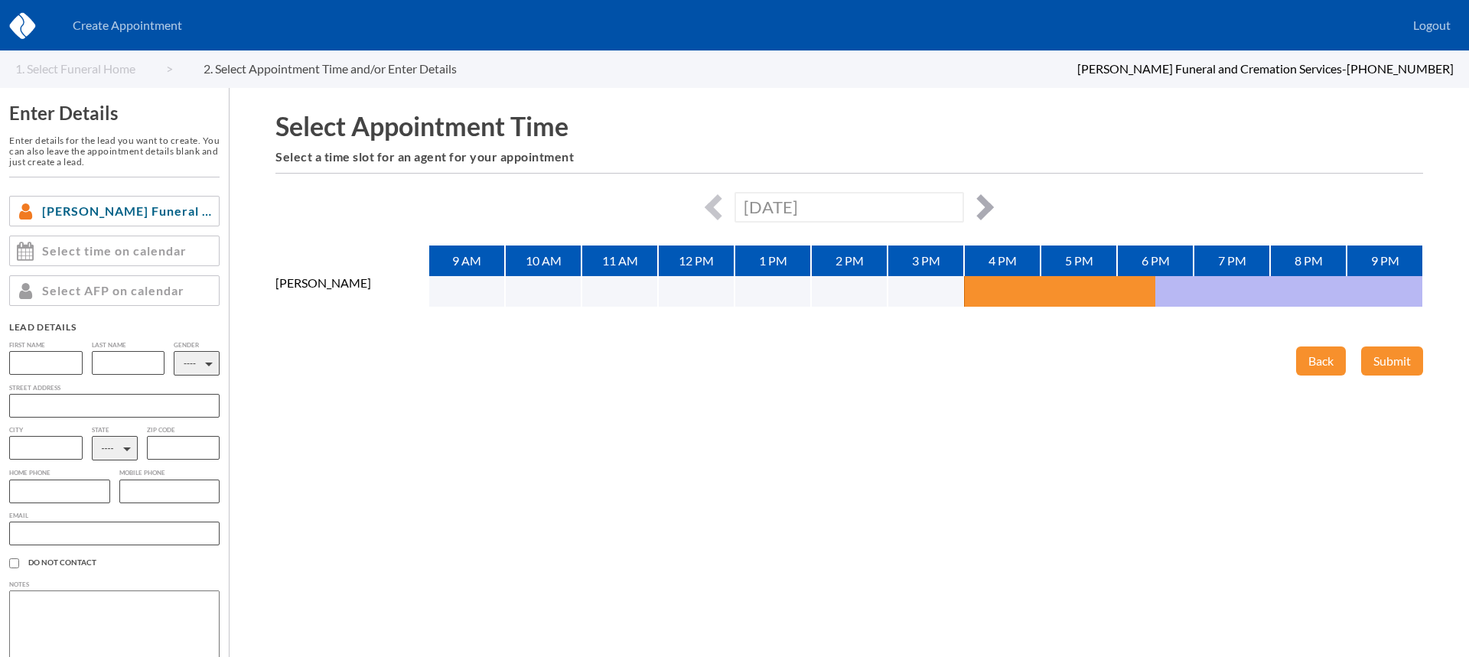
click at [985, 205] on button "button" at bounding box center [981, 207] width 26 height 26
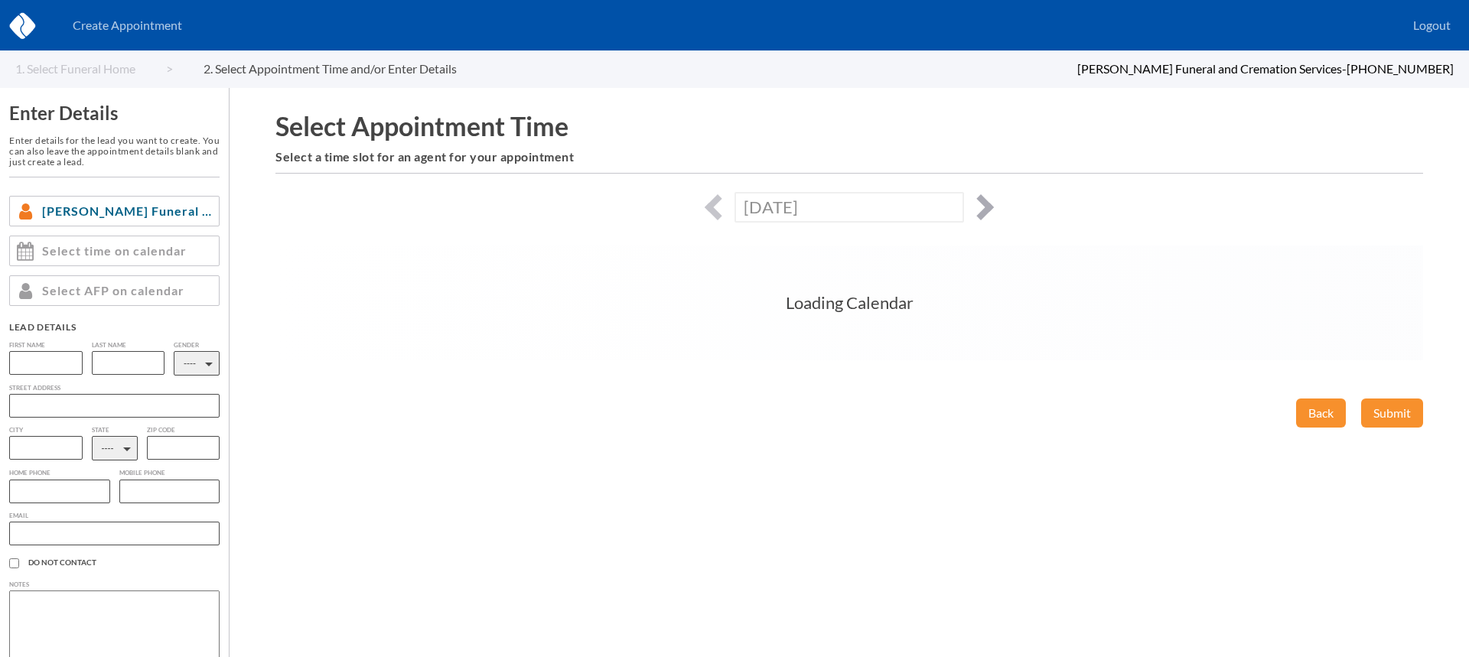
click at [985, 205] on button "button" at bounding box center [981, 207] width 26 height 26
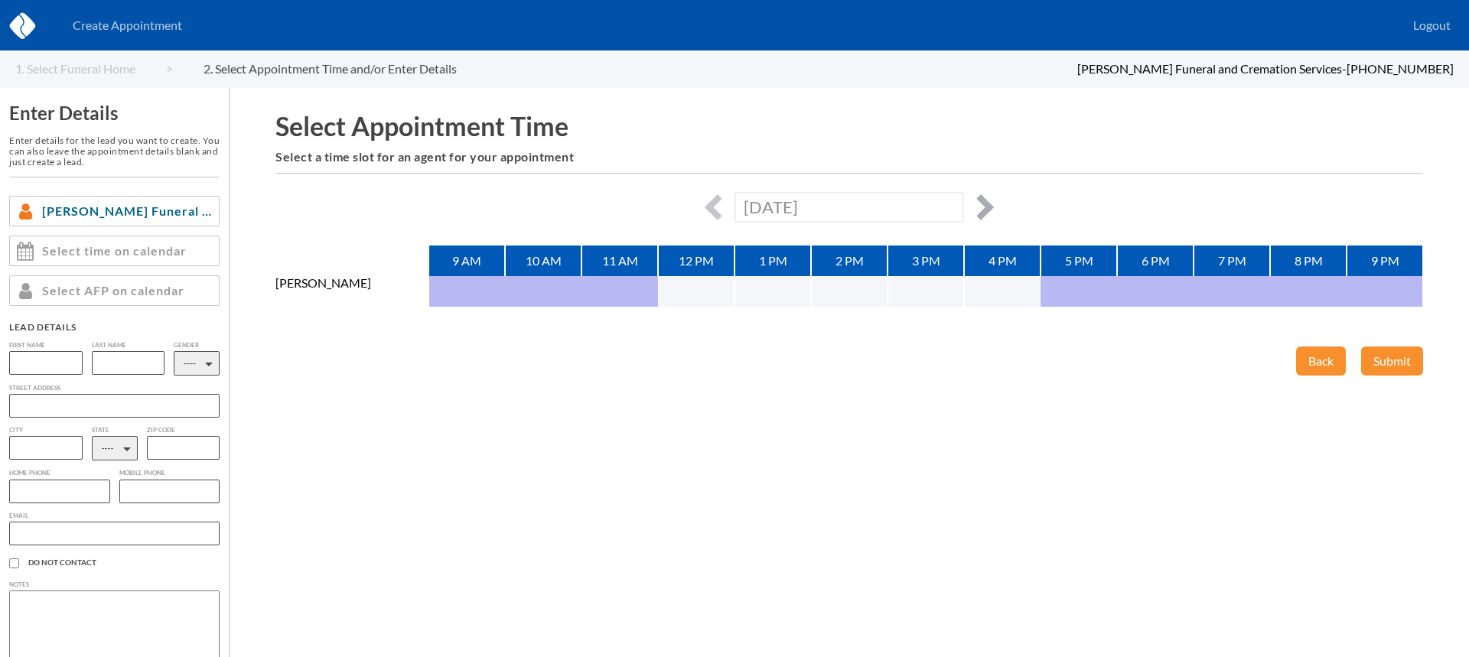
click at [988, 203] on button "button" at bounding box center [981, 207] width 26 height 26
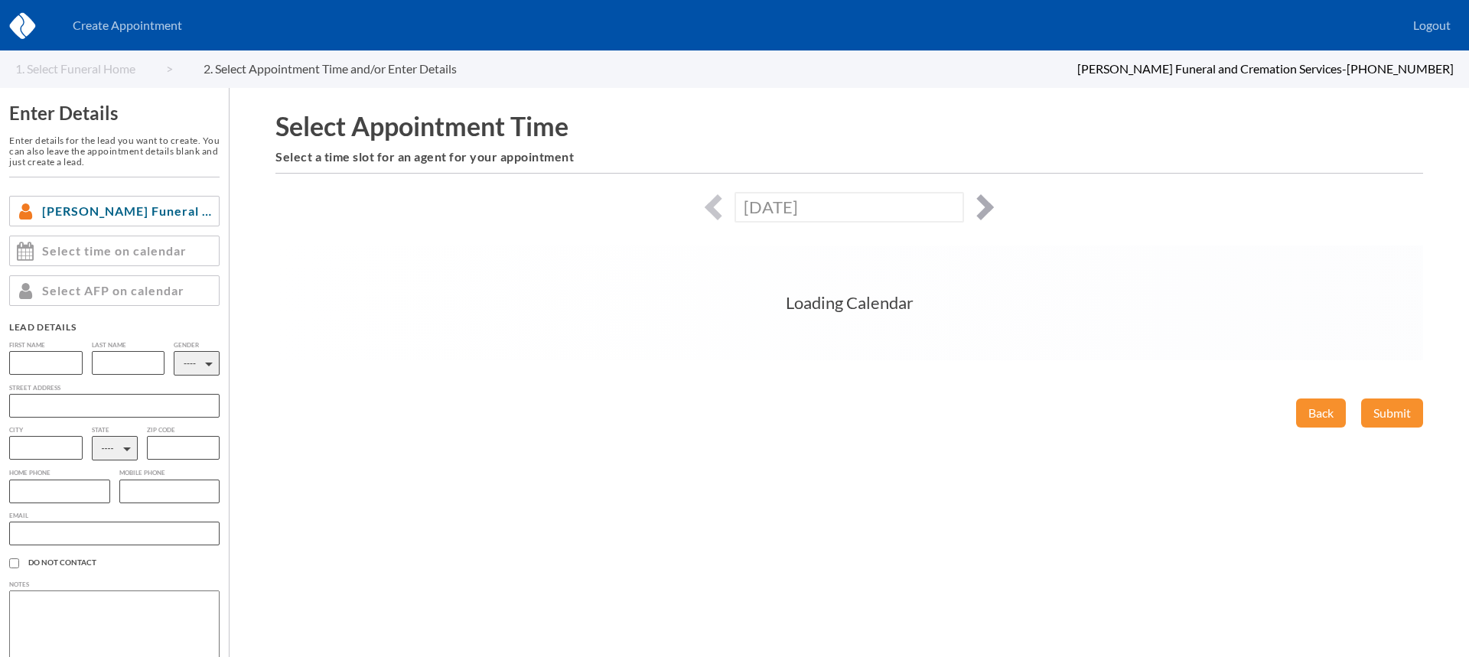
click at [987, 204] on button "button" at bounding box center [981, 207] width 26 height 26
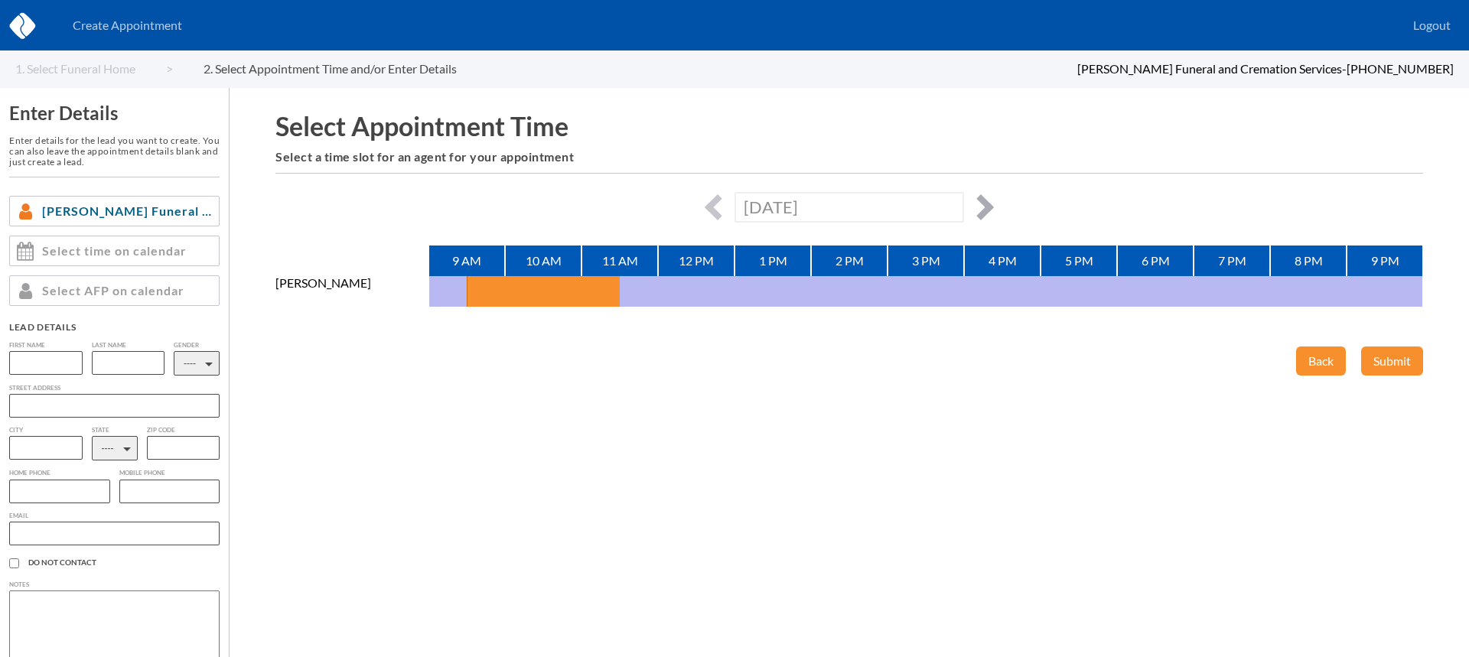
click at [986, 204] on button "button" at bounding box center [981, 207] width 26 height 26
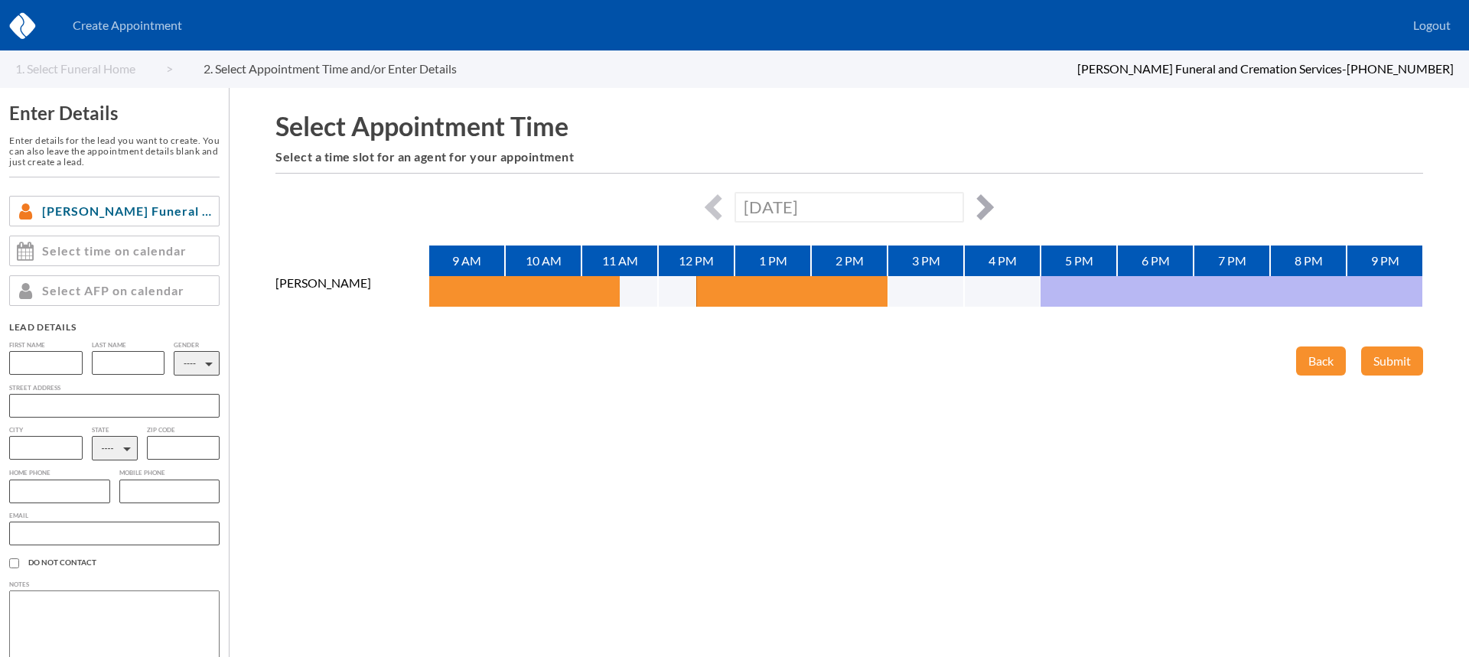
click at [976, 211] on button "button" at bounding box center [981, 207] width 26 height 26
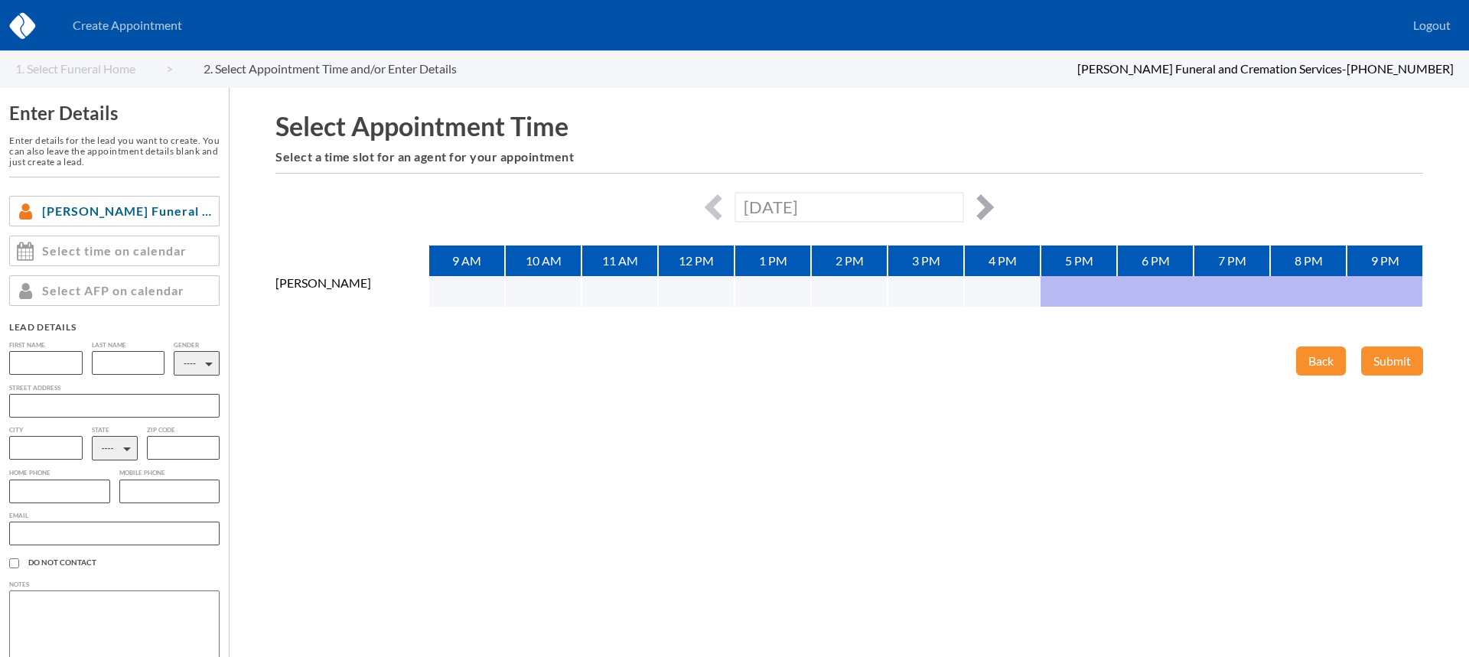
click at [985, 206] on button "button" at bounding box center [981, 207] width 26 height 26
click at [983, 210] on button "button" at bounding box center [981, 207] width 26 height 26
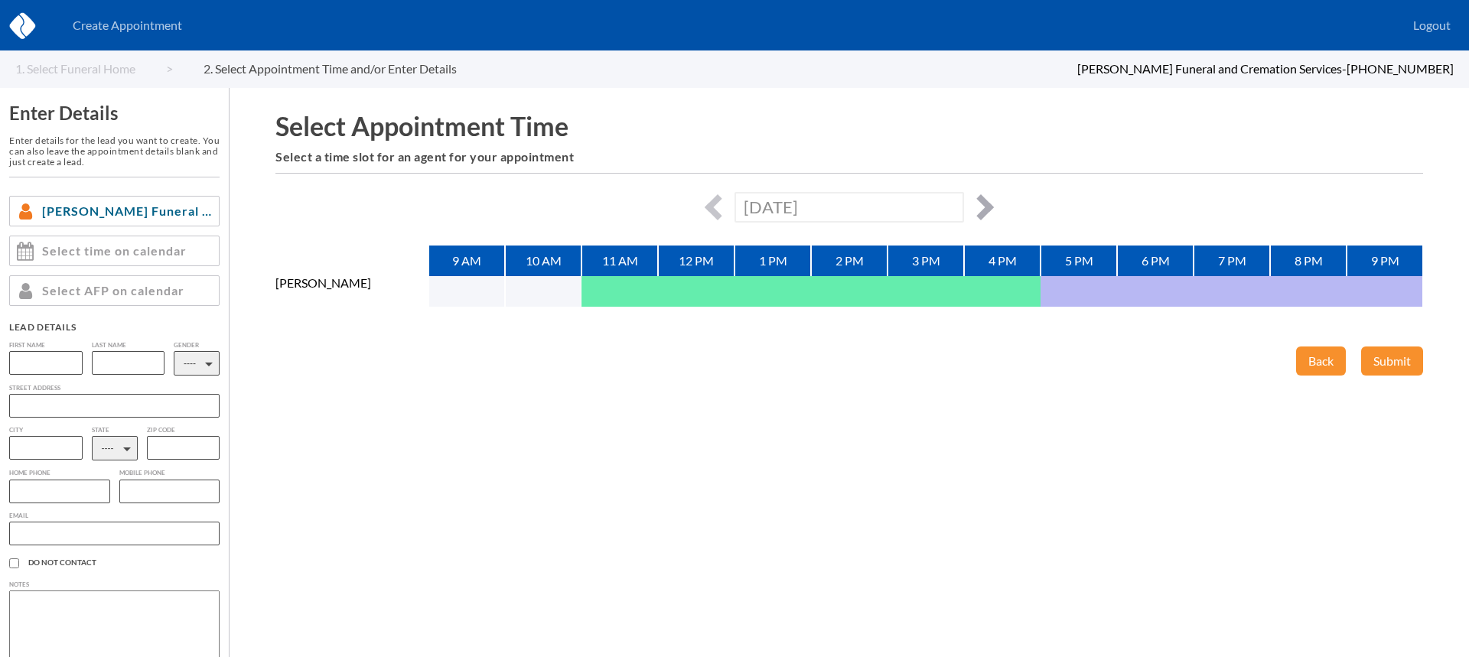
click at [983, 210] on button "button" at bounding box center [981, 207] width 26 height 26
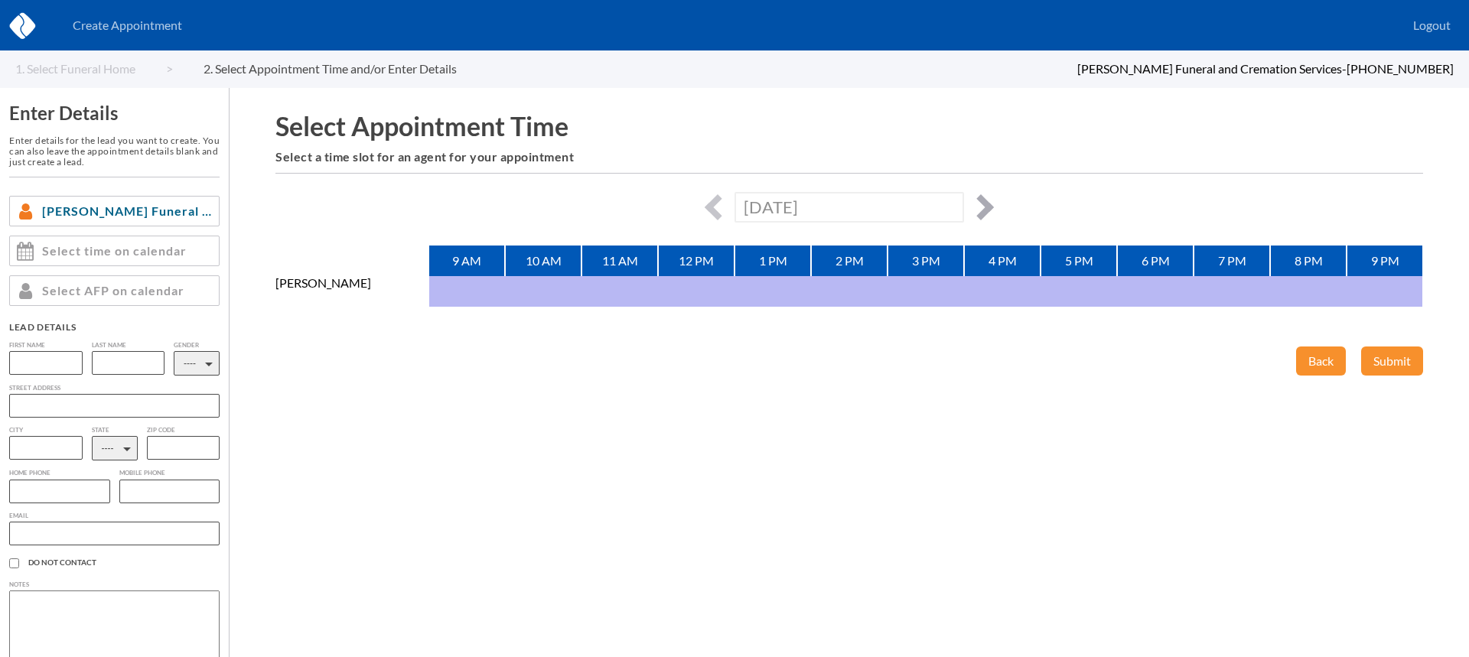
click at [983, 210] on button "button" at bounding box center [981, 207] width 26 height 26
type input "Mon, October 27th, 2025"
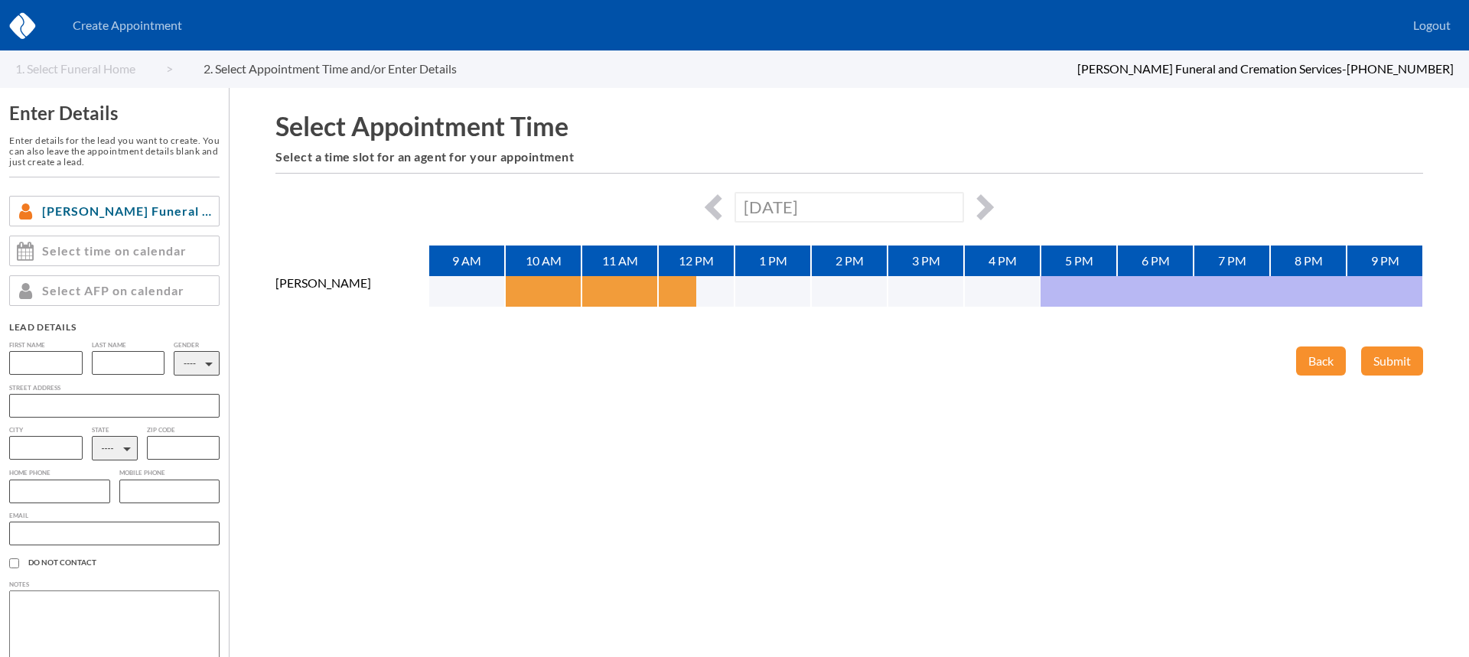
click at [526, 285] on button "button" at bounding box center [524, 291] width 38 height 31
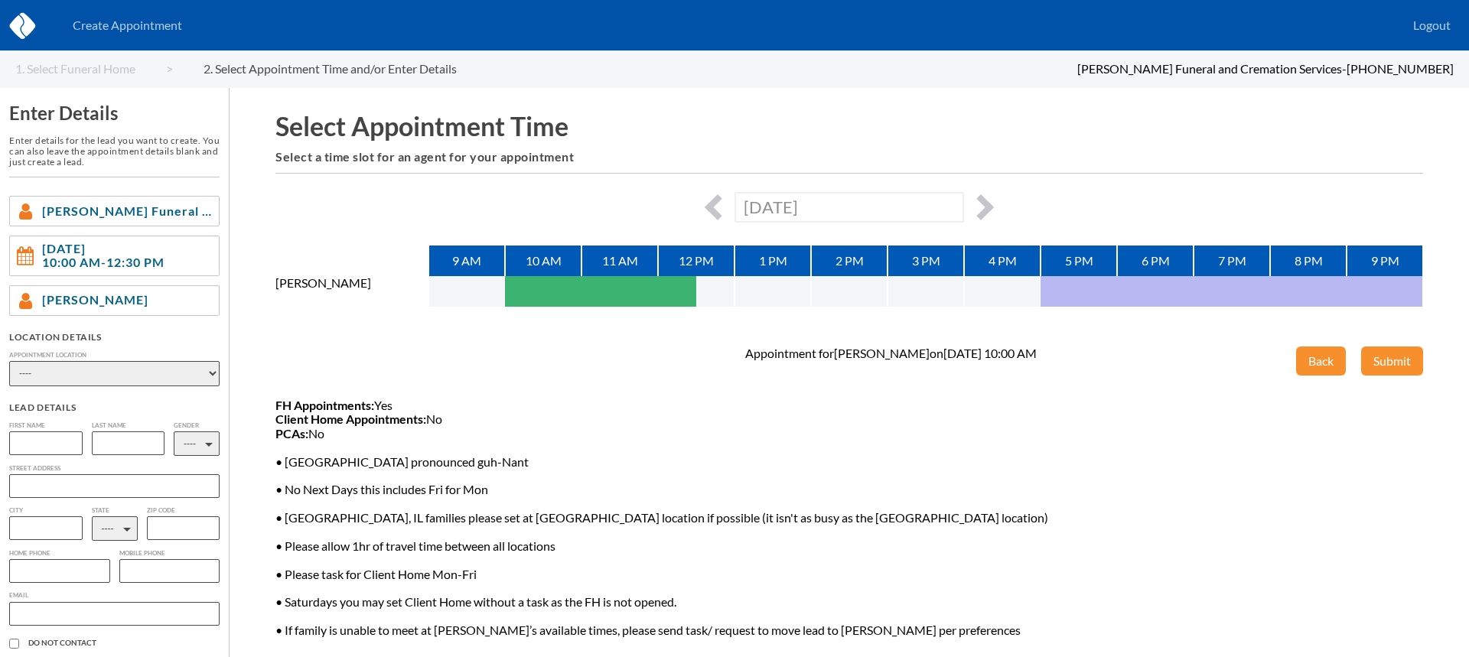
click at [102, 367] on select "---- Phone Consultation North Main Chapel Quiram Sycamore Chapel Genandt Chapel…" at bounding box center [114, 373] width 210 height 25
click at [168, 370] on select "---- Phone Consultation North Main Chapel Quiram Sycamore Chapel Genandt Chapel…" at bounding box center [114, 373] width 210 height 25
select select "62fb5f19-8961-eb11-9f85-00188b3fb15c"
click at [9, 361] on select "---- Phone Consultation North Main Chapel Quiram Sycamore Chapel Genandt Chapel…" at bounding box center [114, 373] width 210 height 25
click at [36, 440] on input "text" at bounding box center [45, 443] width 73 height 24
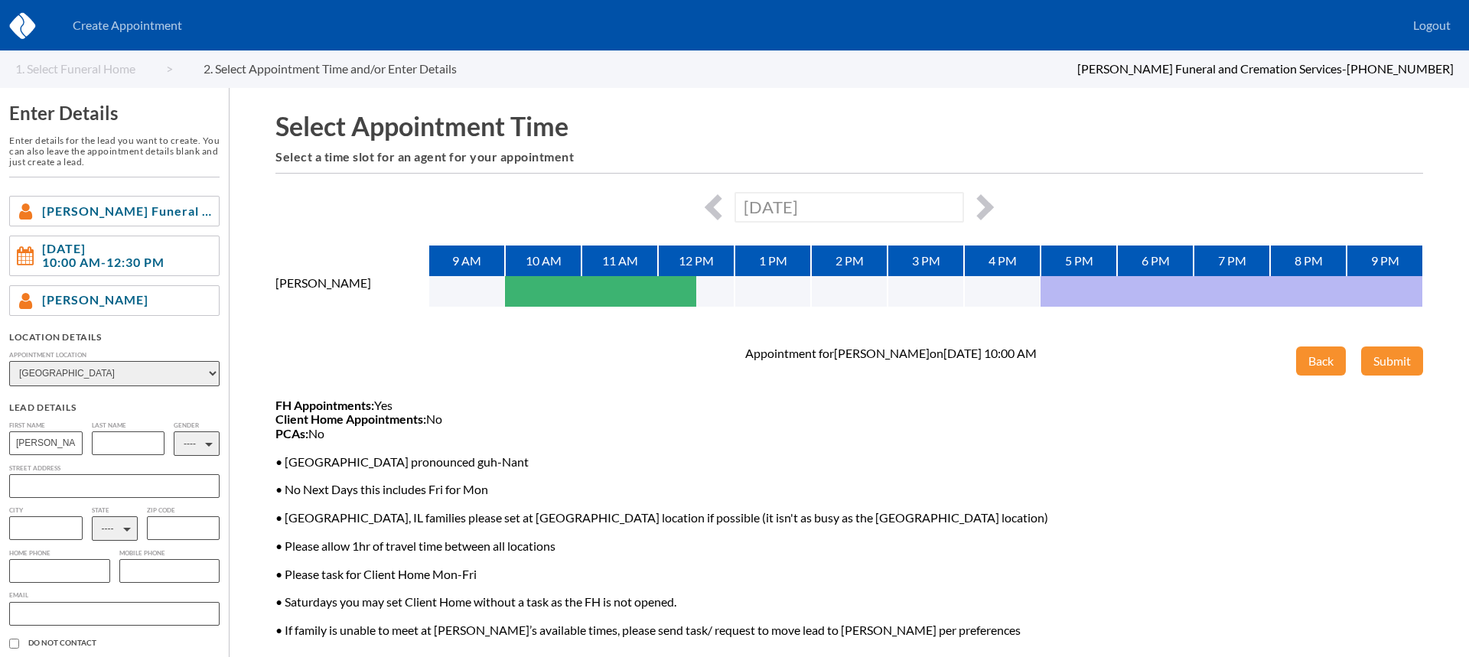
type input "Ricky"
click at [116, 447] on input "text" at bounding box center [128, 443] width 73 height 24
type input "Olson"
click at [183, 443] on select "---- M F" at bounding box center [197, 443] width 46 height 24
select select "1"
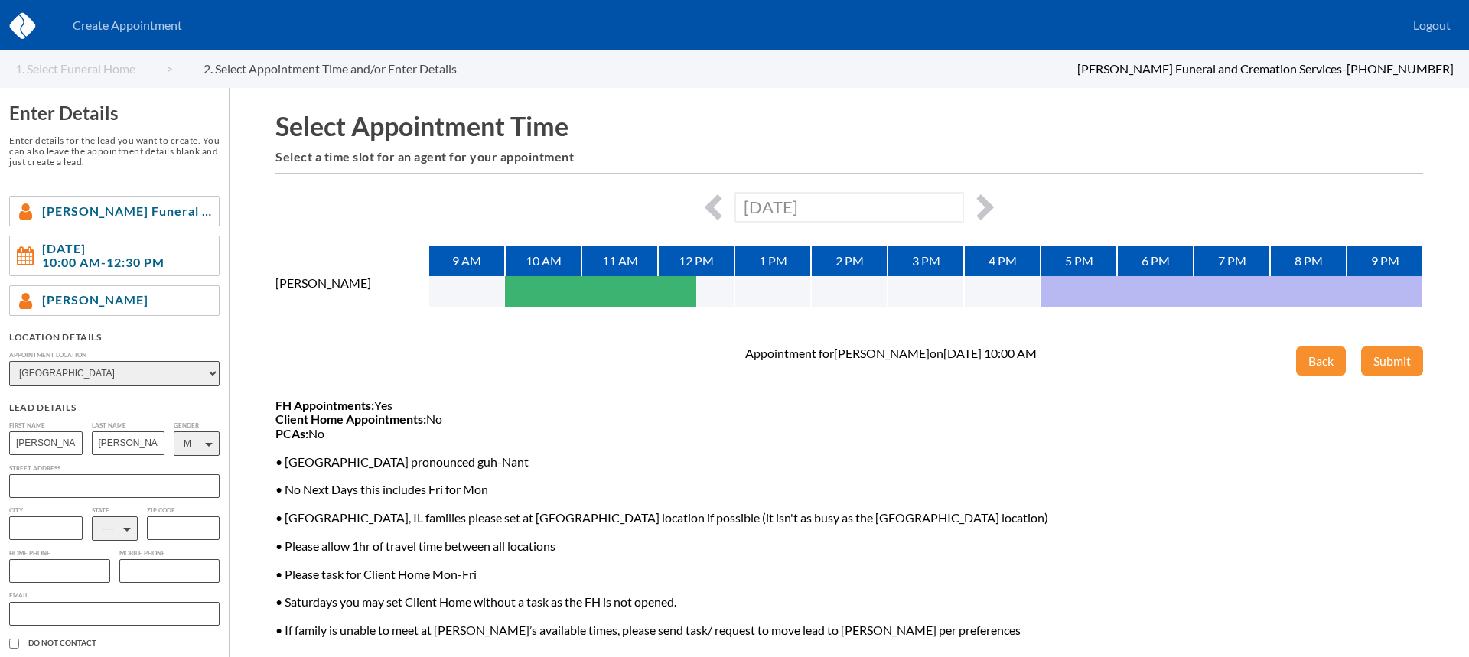
click at [174, 431] on select "---- M F" at bounding box center [197, 443] width 46 height 24
click at [126, 529] on select "---- AL AK AZ AR CA CO [GEOGRAPHIC_DATA] DE DC [GEOGRAPHIC_DATA] [GEOGRAPHIC_DA…" at bounding box center [115, 528] width 46 height 24
select select "IL"
click at [92, 519] on select "---- AL AK AZ AR CA CO [GEOGRAPHIC_DATA] DE DC [GEOGRAPHIC_DATA] [GEOGRAPHIC_DA…" at bounding box center [115, 528] width 46 height 24
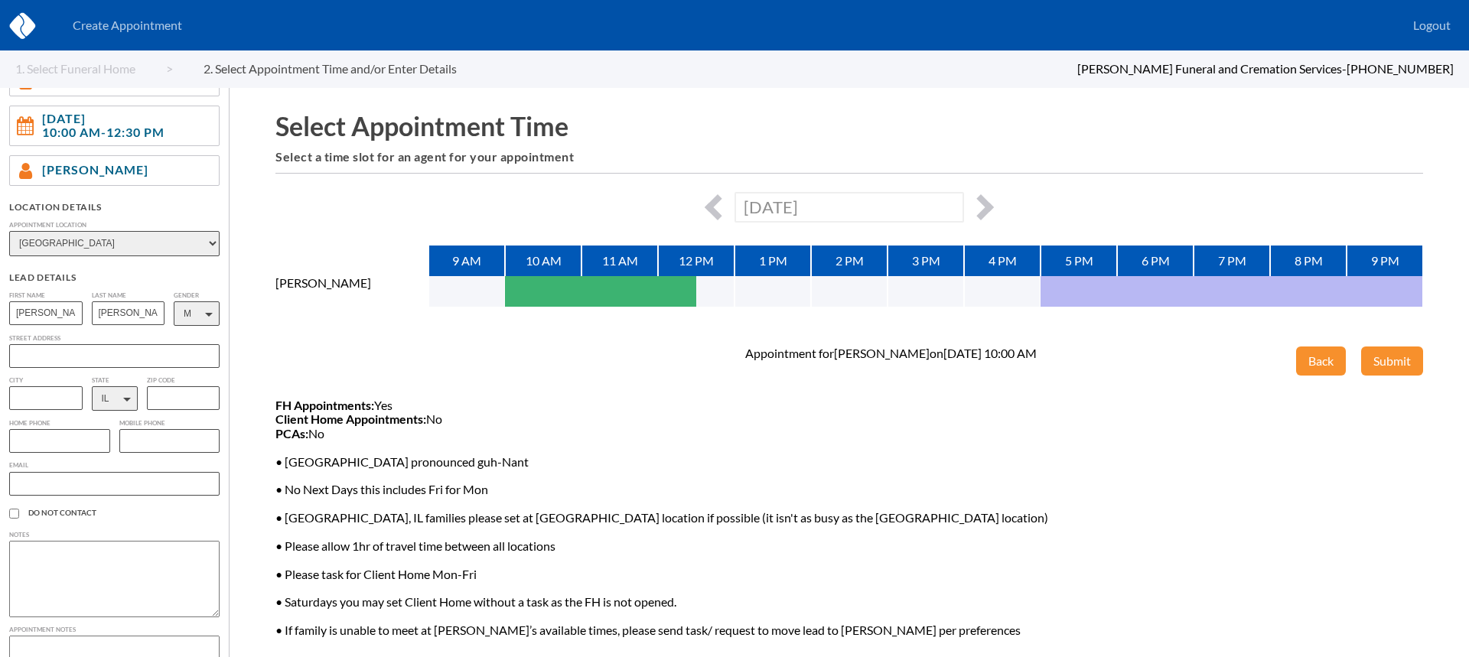
scroll to position [132, 0]
click at [78, 444] on input "text" at bounding box center [59, 440] width 101 height 24
paste input "847-464-487"
type input "847-464-4877"
click at [106, 494] on input "text" at bounding box center [114, 482] width 210 height 24
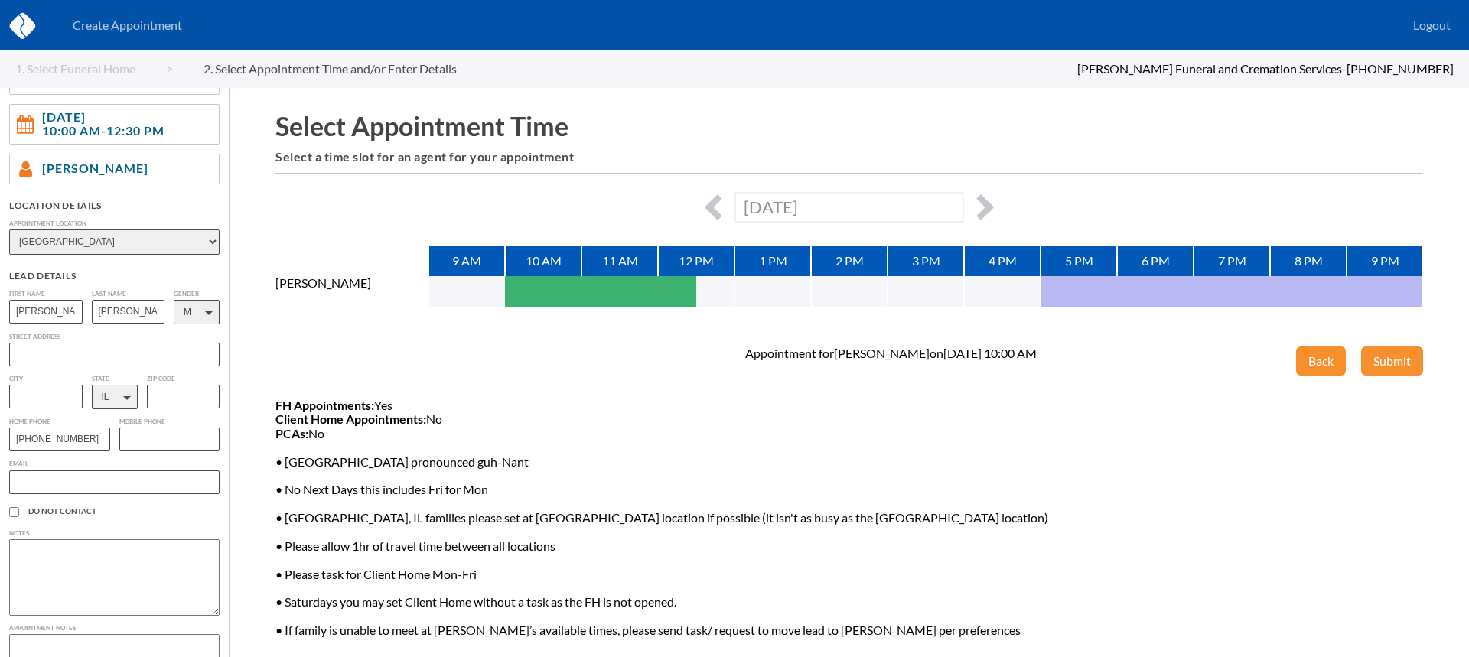
paste input "rbo55ole@gmail.com"
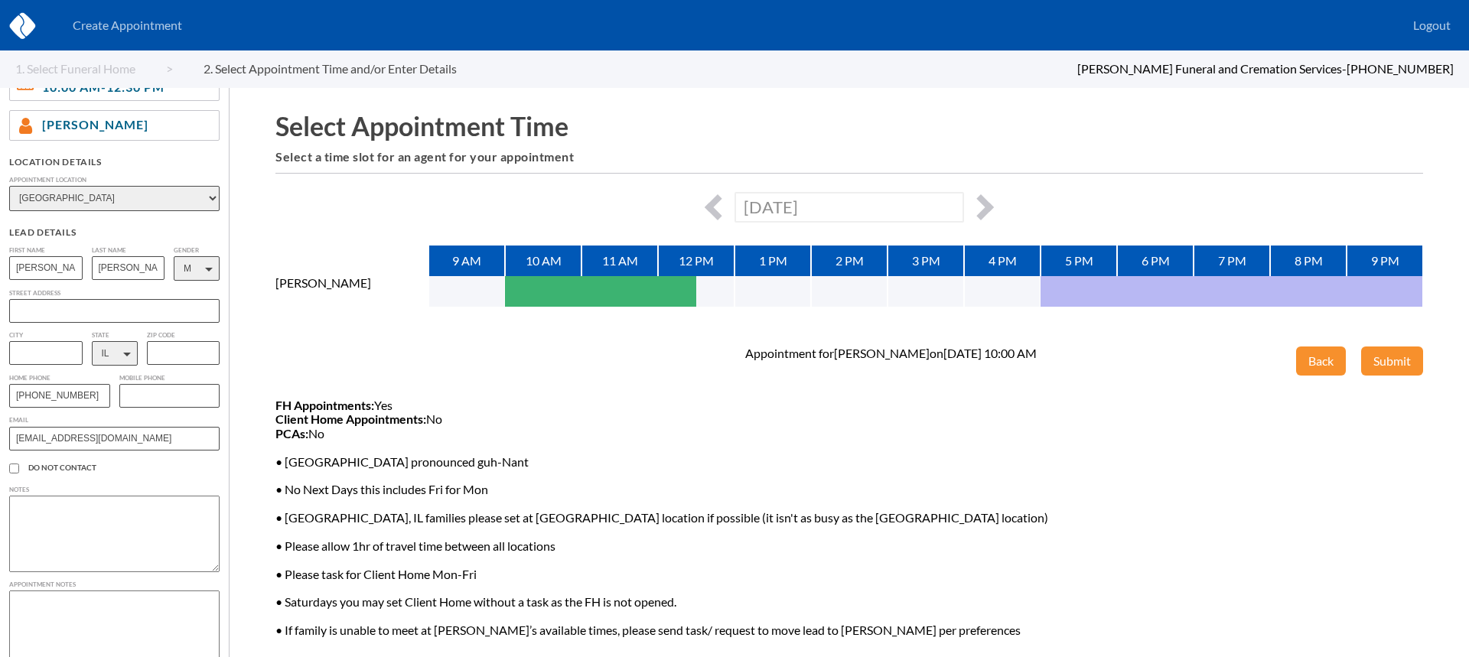
scroll to position [204, 0]
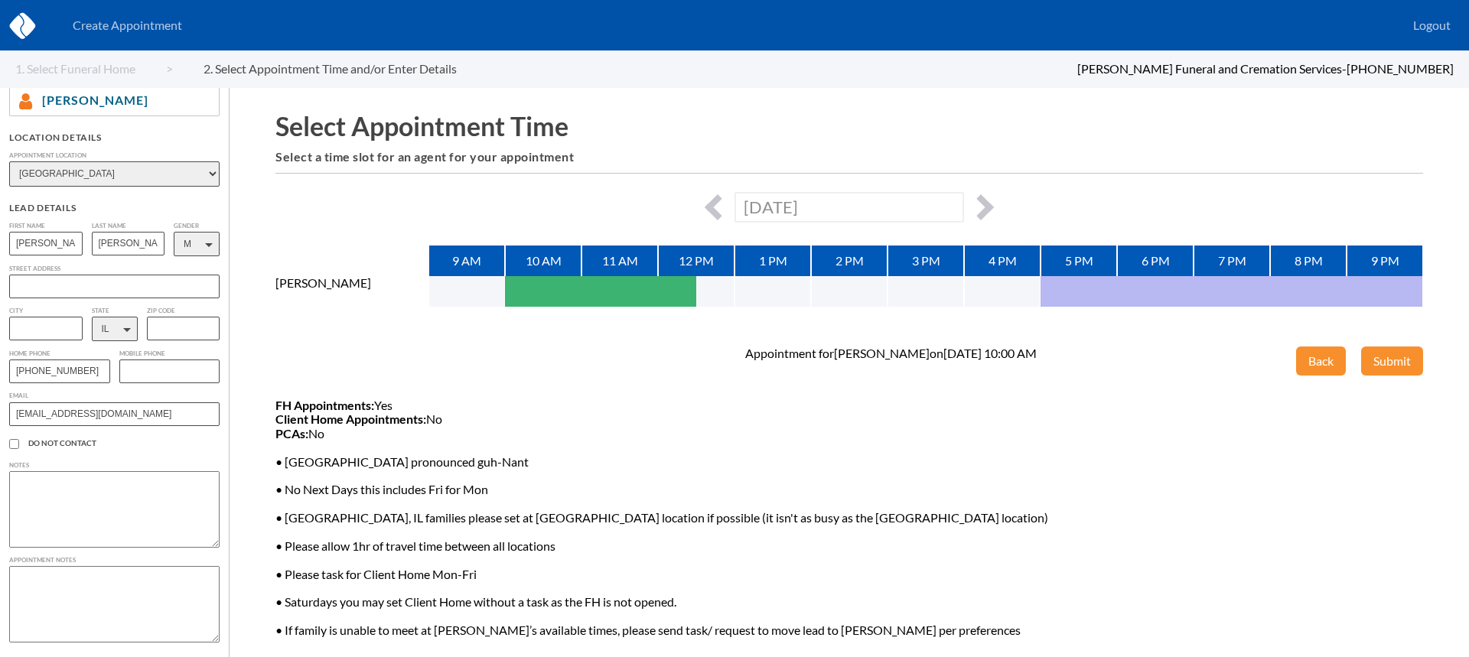
type input "rbo55ole@gmail.com"
click at [86, 582] on textarea at bounding box center [114, 604] width 210 height 77
type textarea "Ricky is looking into arrangement options for his mother who is 93. In good hea…"
click at [1392, 358] on button "Submit" at bounding box center [1392, 361] width 62 height 29
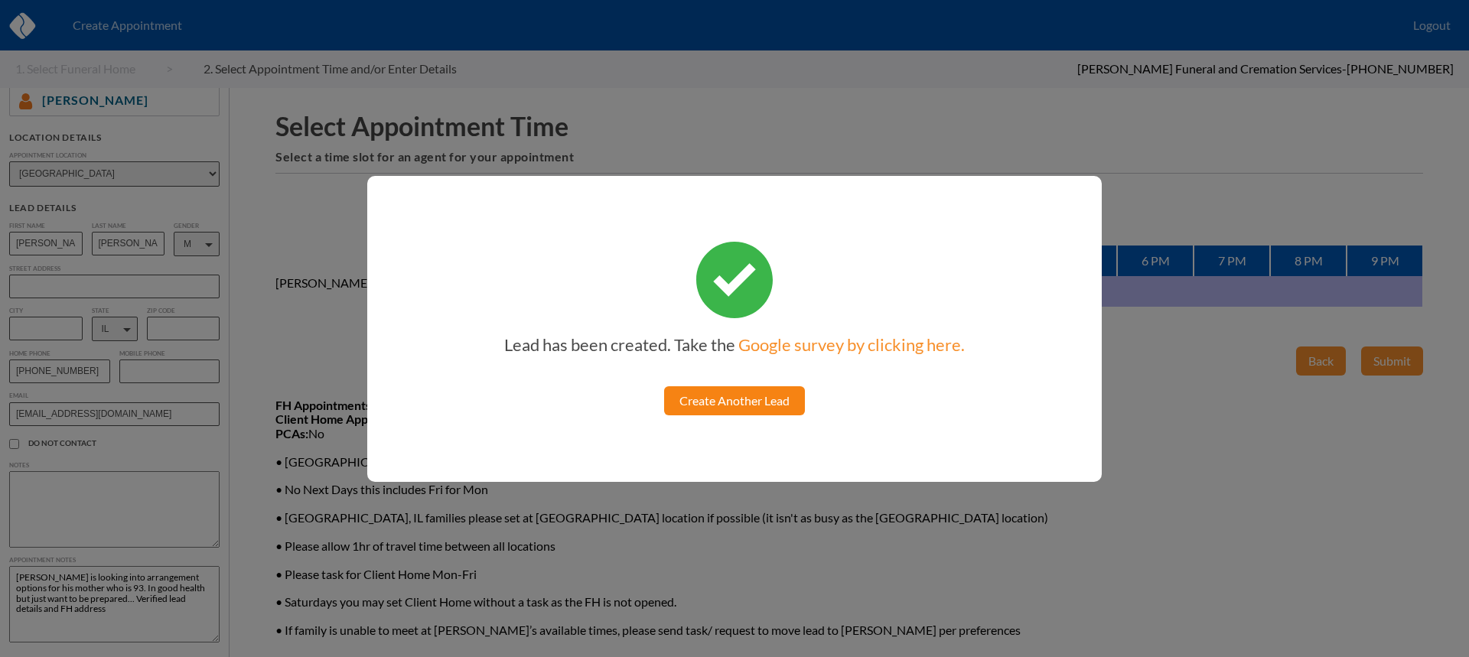
click at [770, 394] on link "Create Another Lead" at bounding box center [734, 400] width 141 height 29
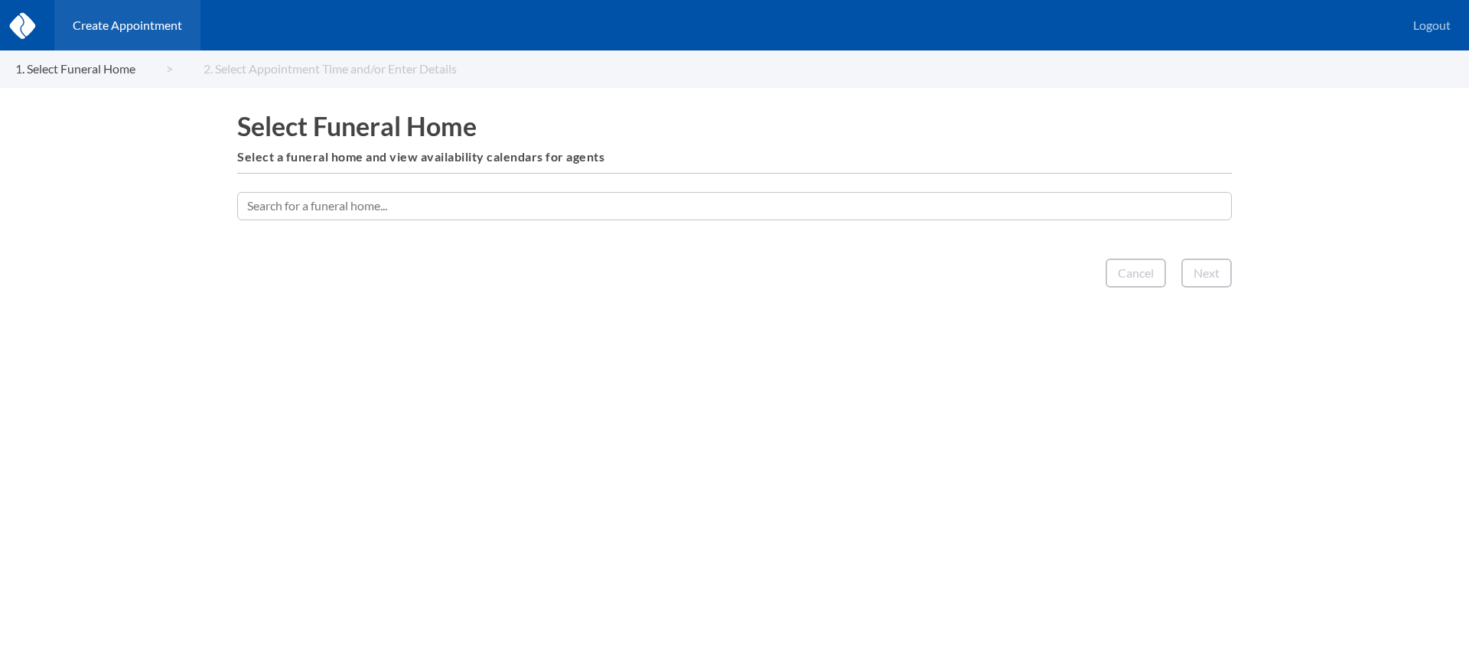
click at [645, 210] on input "text" at bounding box center [734, 206] width 995 height 28
type input "country"
